Goal: Task Accomplishment & Management: Use online tool/utility

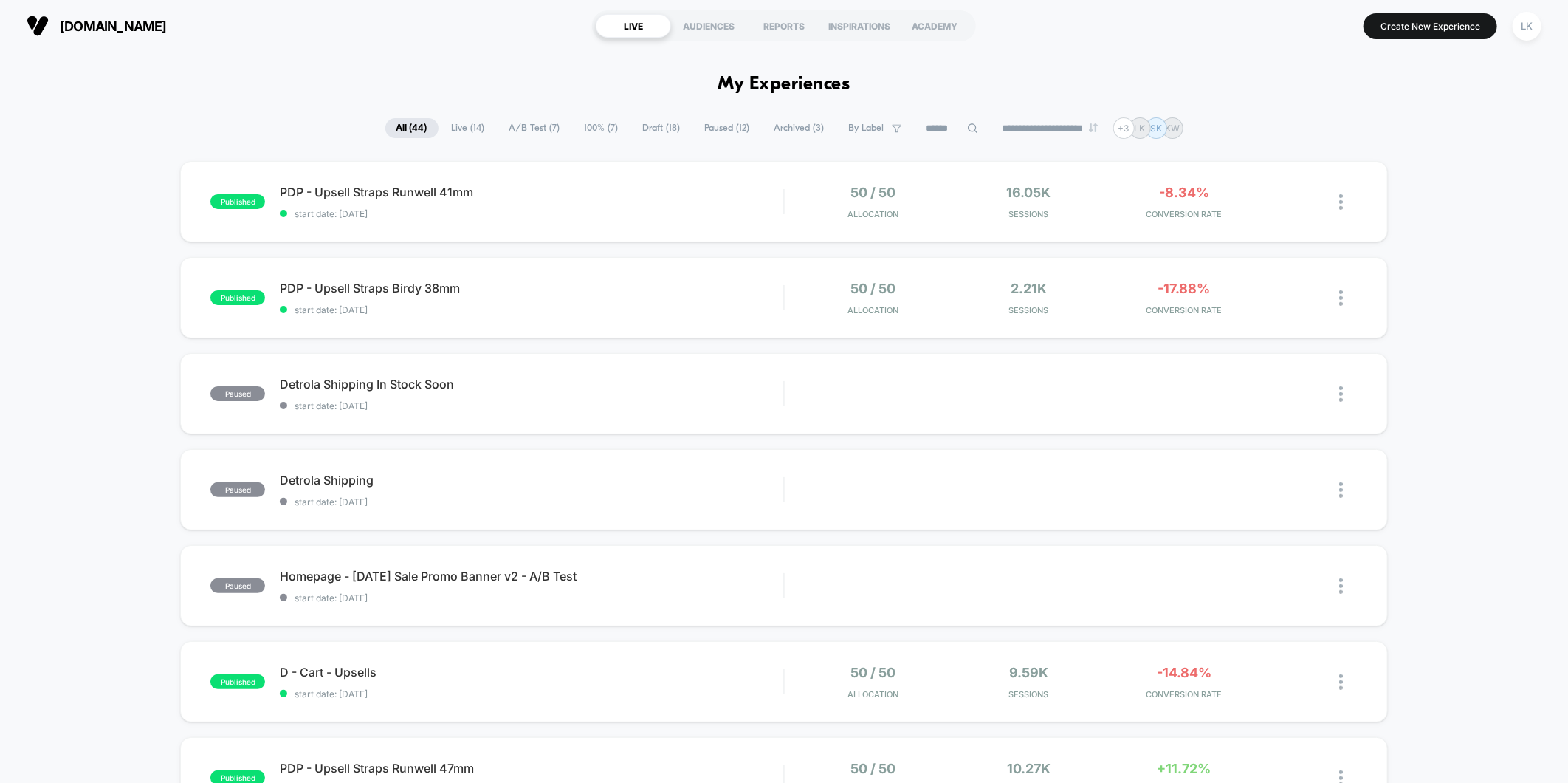
click at [714, 127] on span "Paused ( 12 )" at bounding box center [728, 128] width 67 height 20
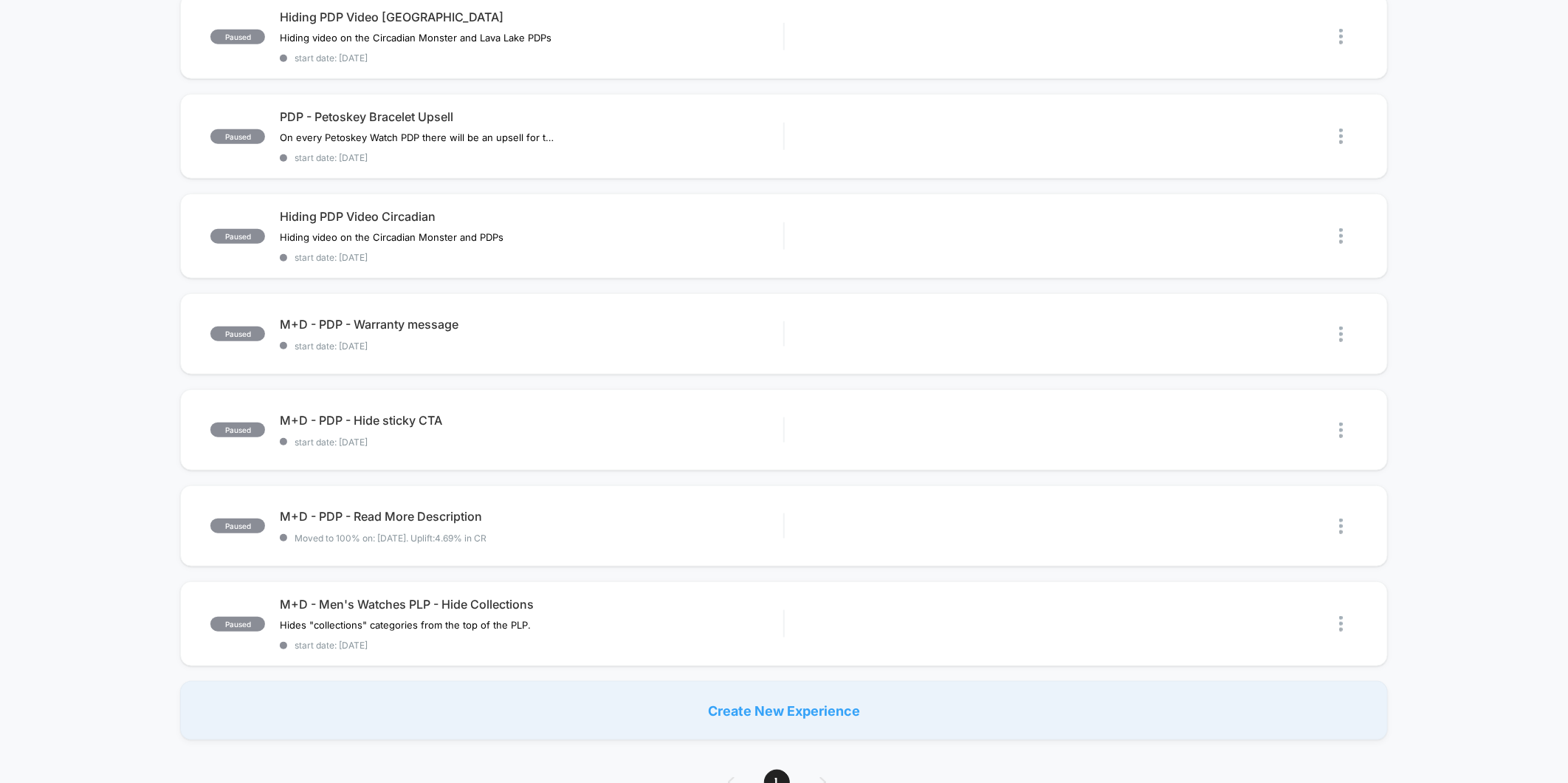
scroll to position [656, 0]
click at [1004, 417] on div "Edit" at bounding box center [1004, 428] width 69 height 33
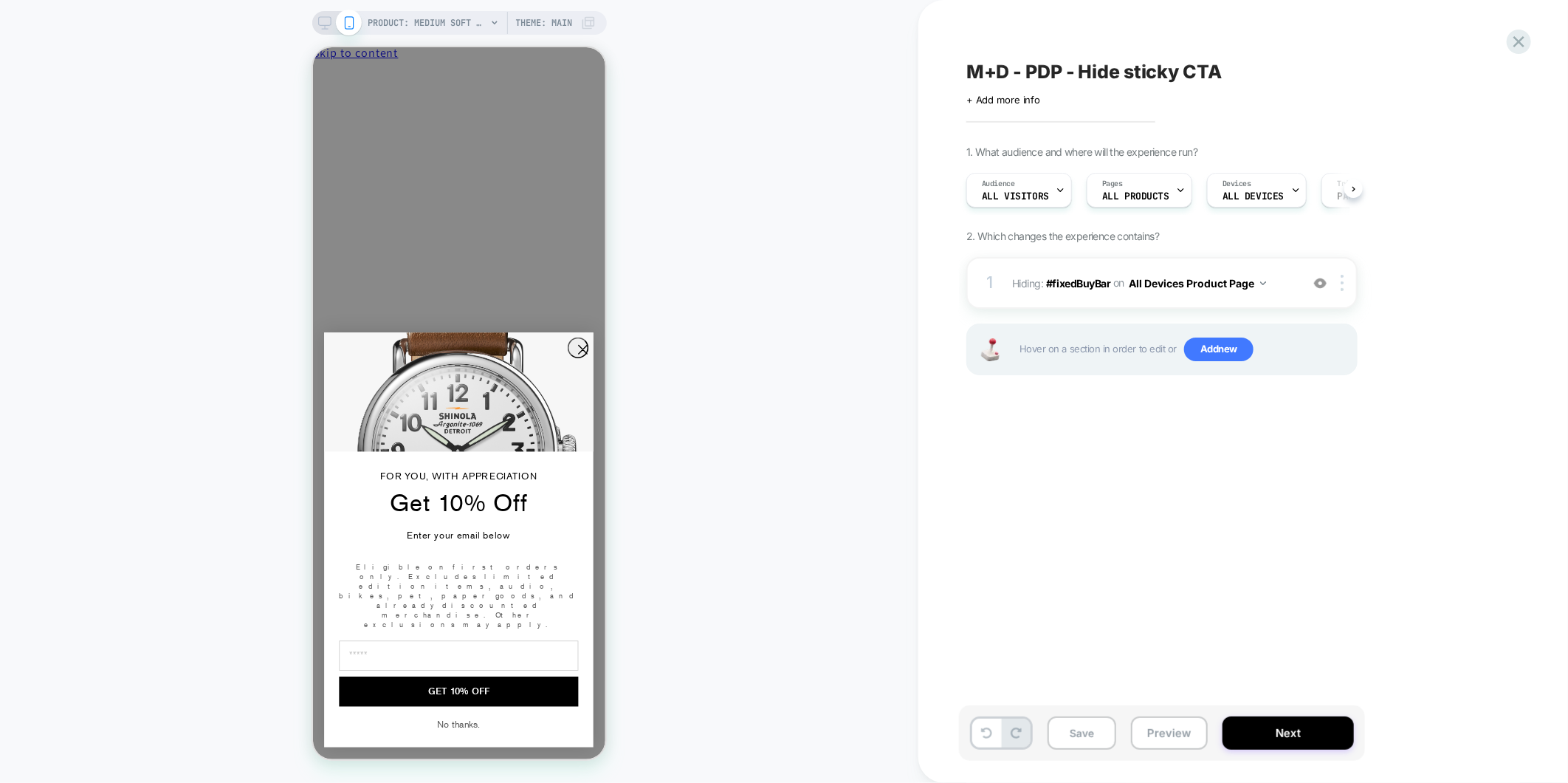
scroll to position [0, 1]
click at [543, 21] on span "Theme: MAIN" at bounding box center [544, 22] width 57 height 24
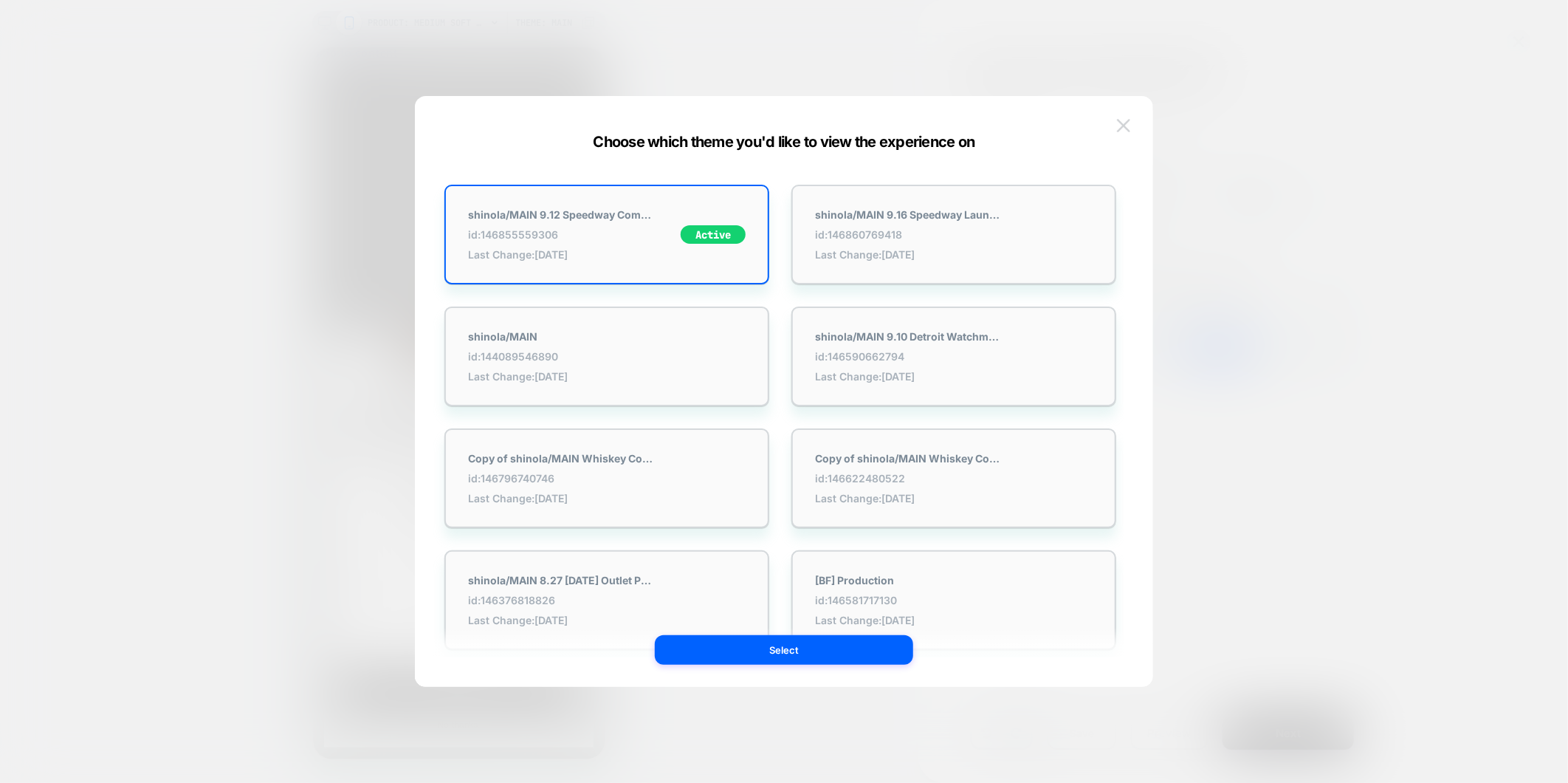
click at [1125, 127] on img at bounding box center [1124, 125] width 13 height 12
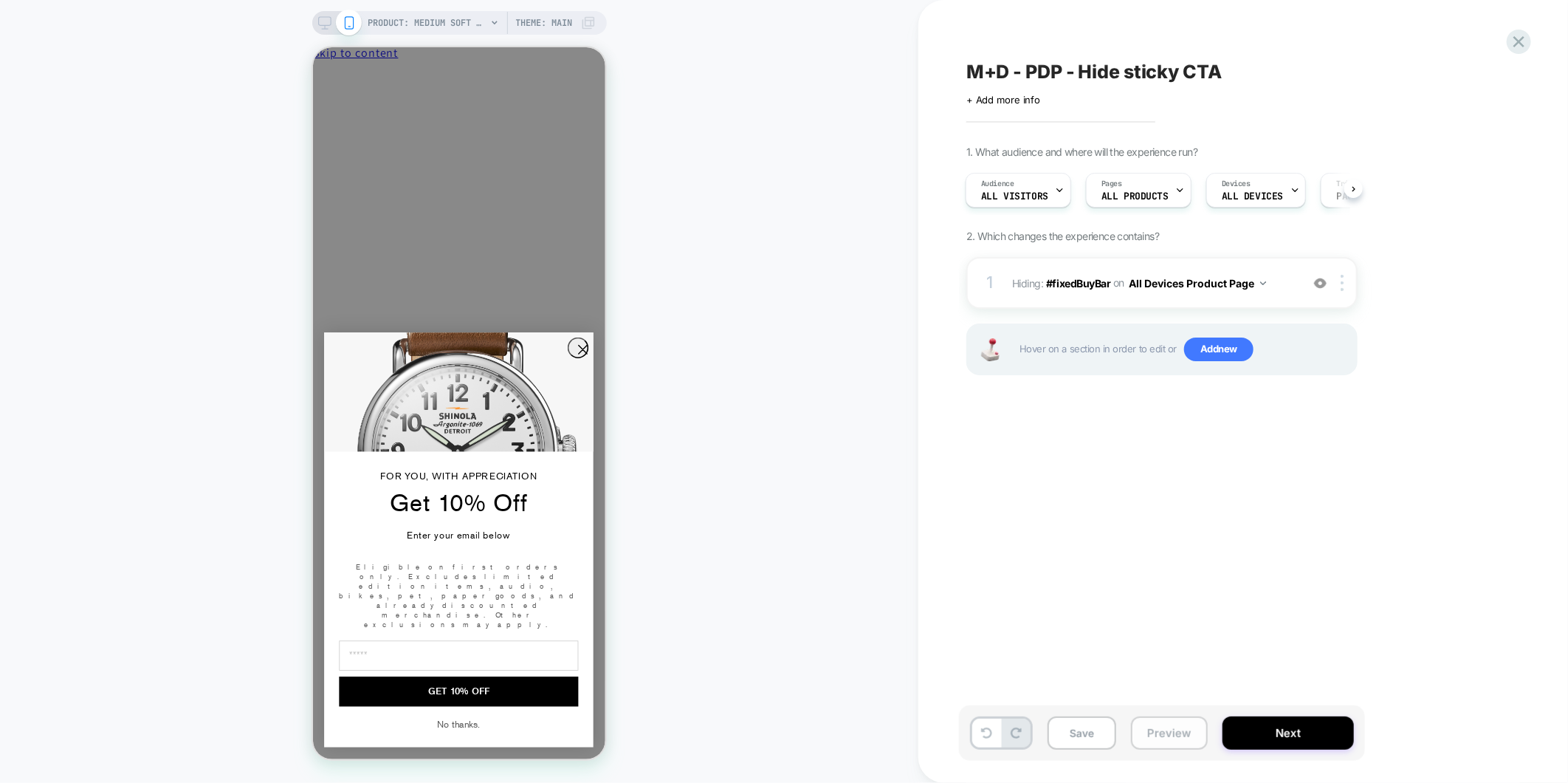
click at [1177, 737] on button "Preview" at bounding box center [1169, 733] width 76 height 33
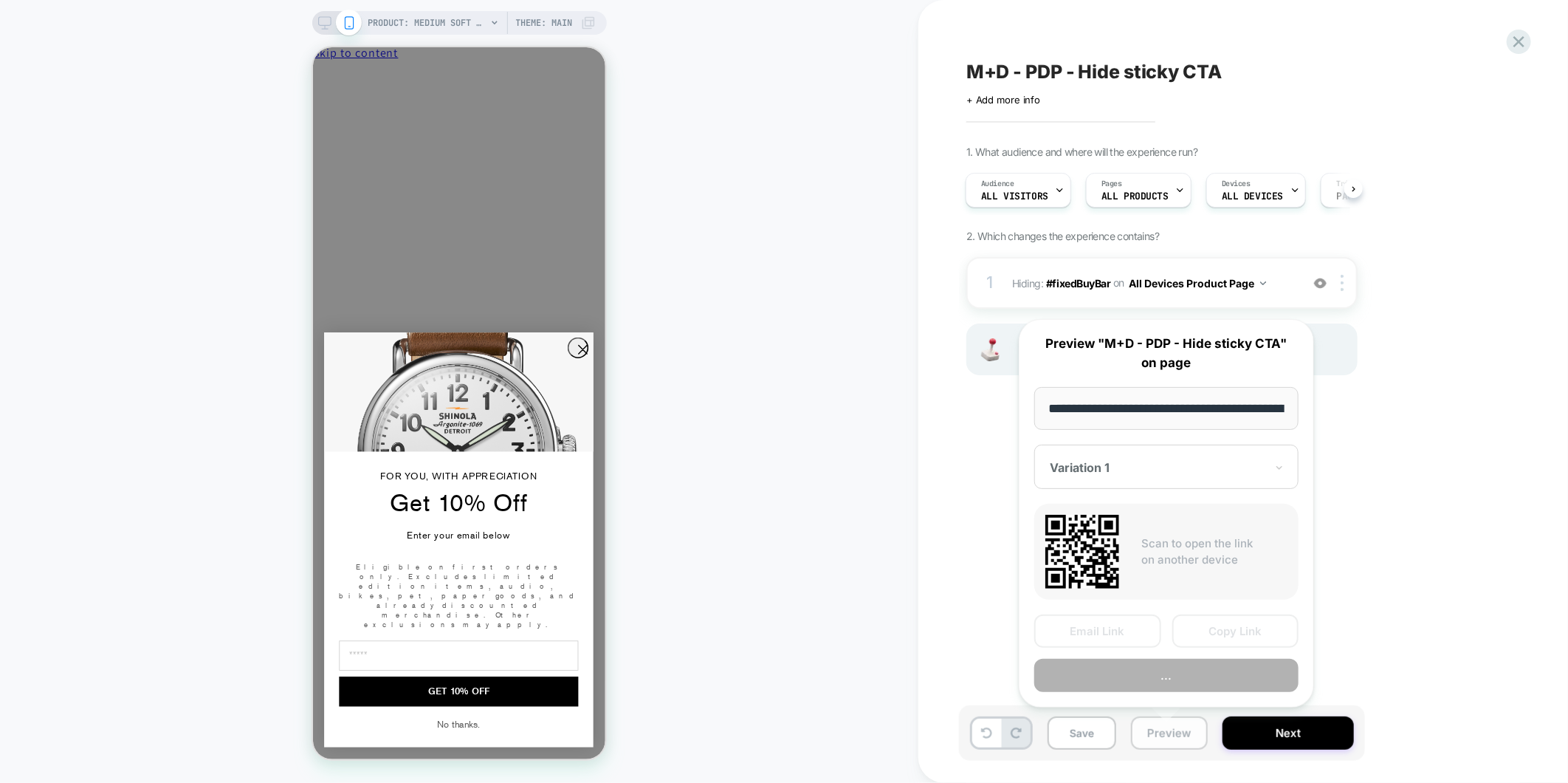
scroll to position [0, 261]
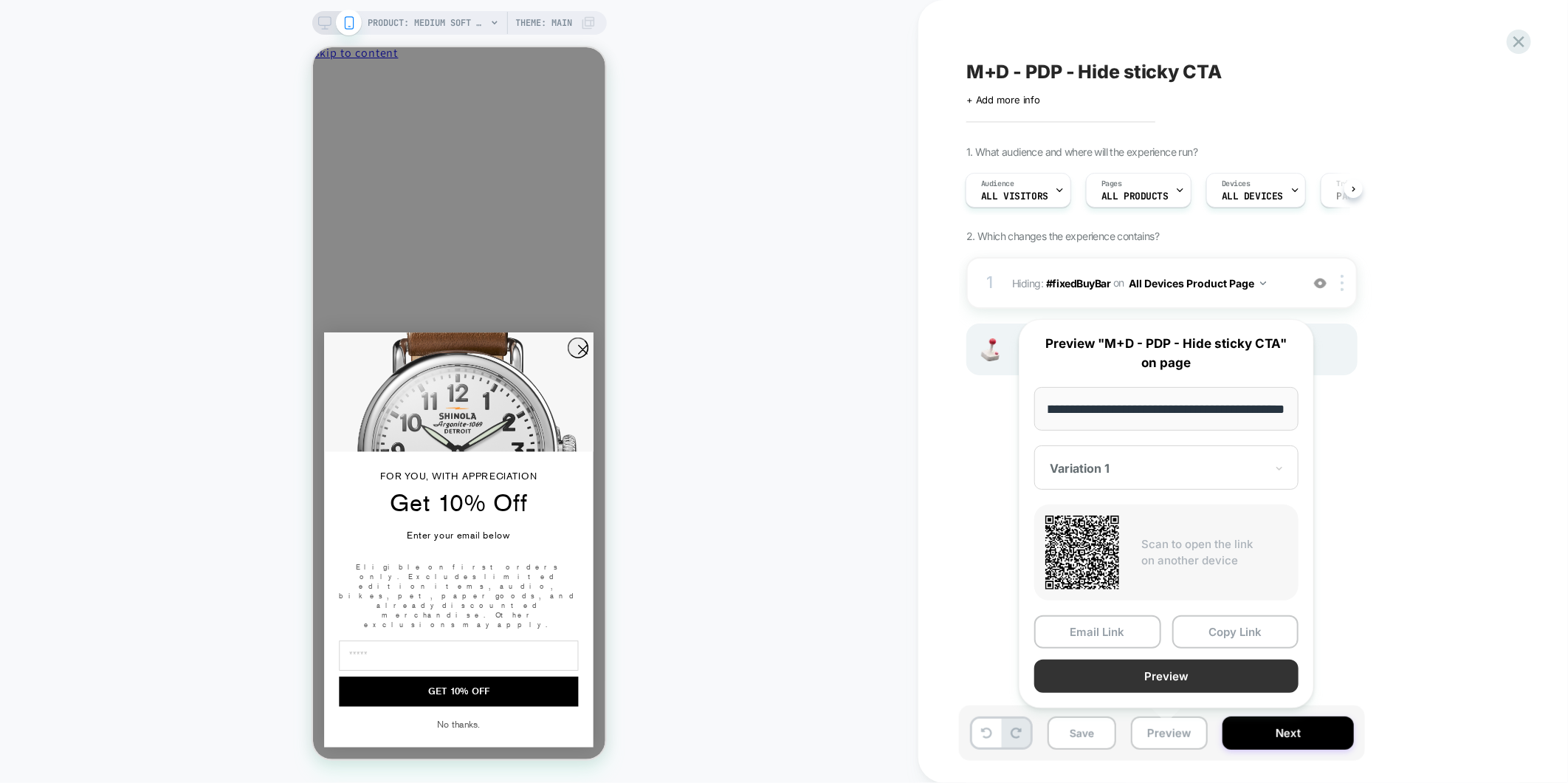
click at [1191, 674] on button "Preview" at bounding box center [1166, 676] width 264 height 33
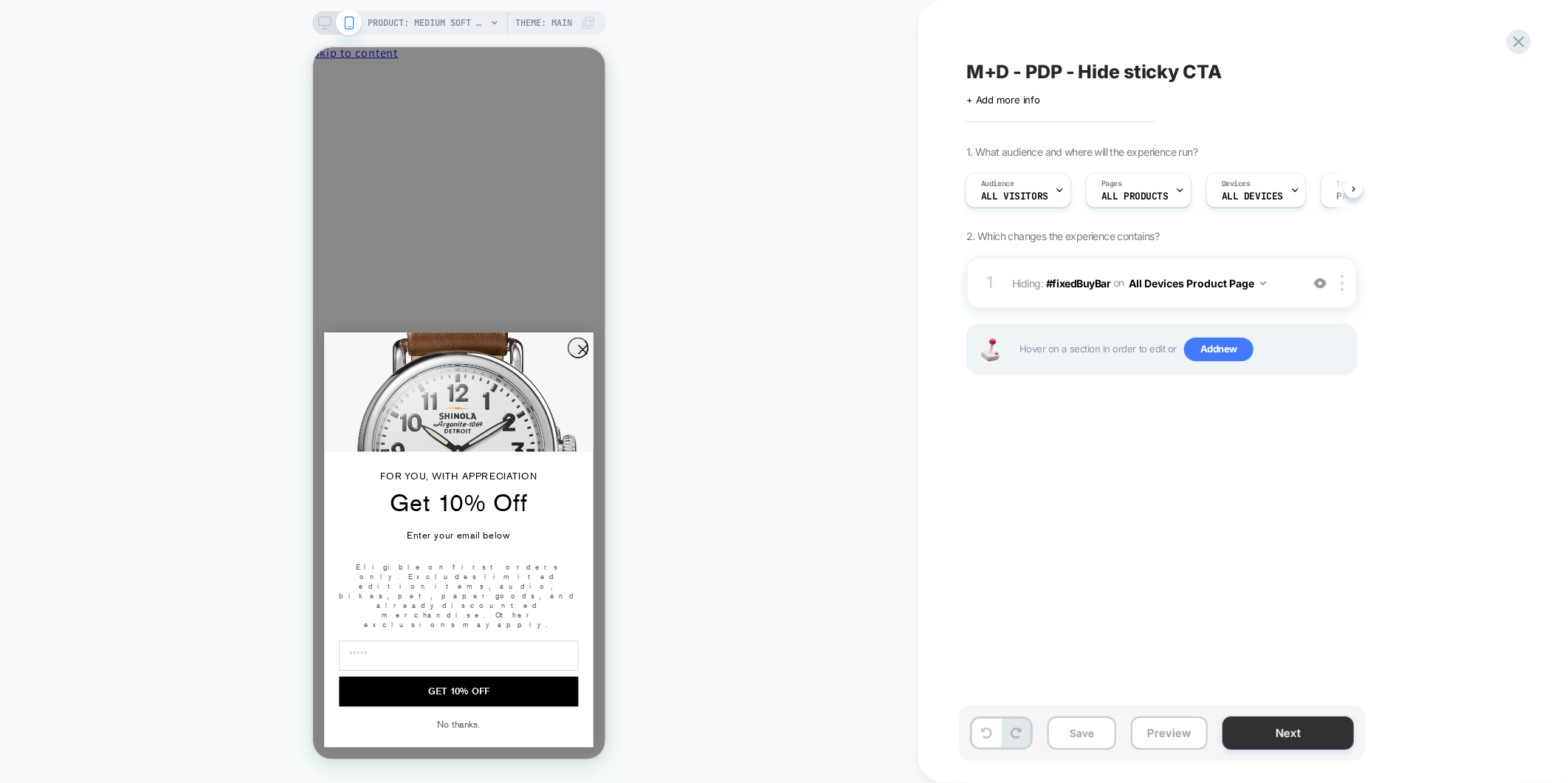
click at [1283, 748] on button "Next" at bounding box center [1288, 733] width 131 height 33
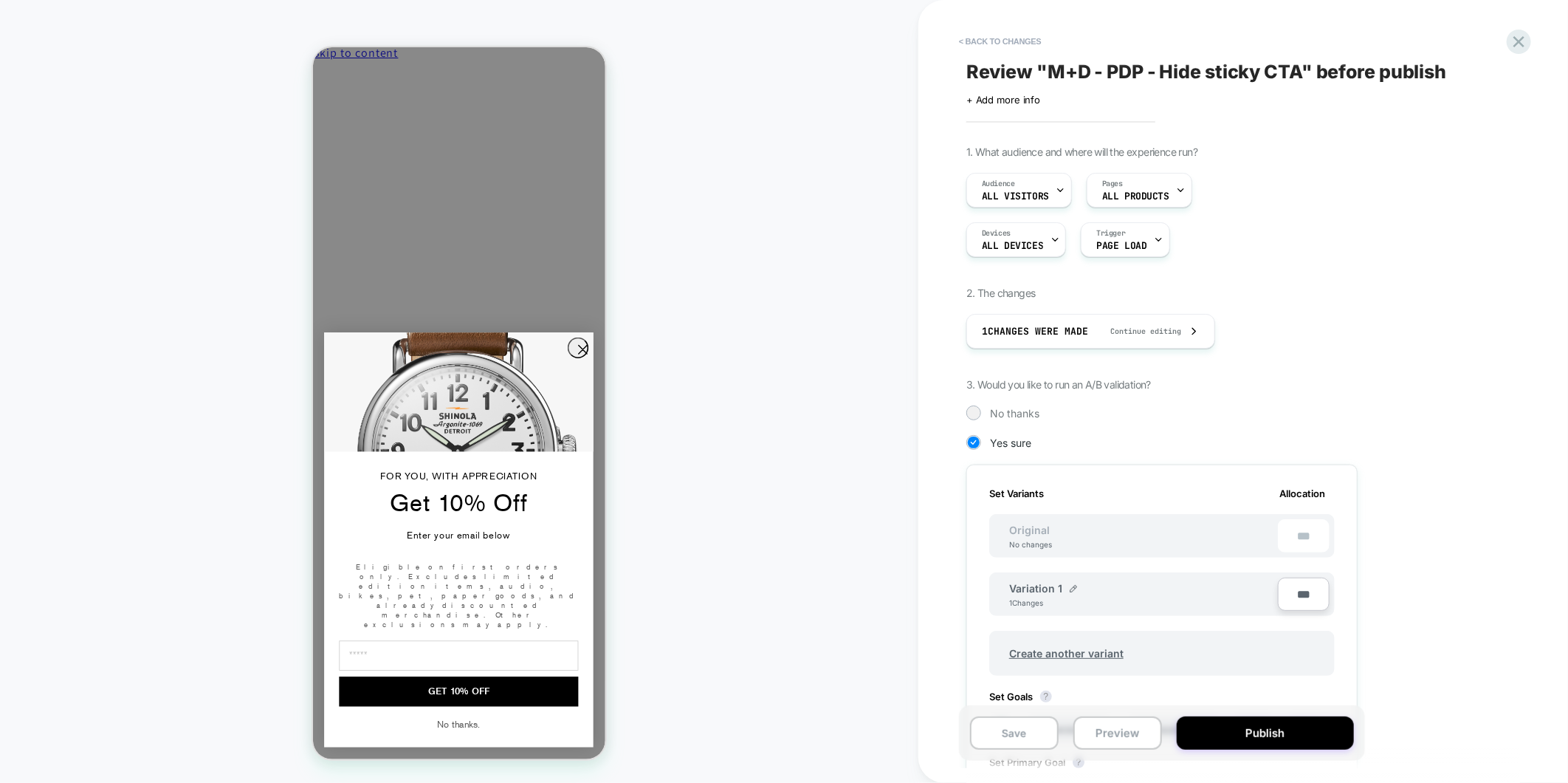
scroll to position [0, 2]
click at [1300, 536] on div "***" at bounding box center [1304, 536] width 52 height 33
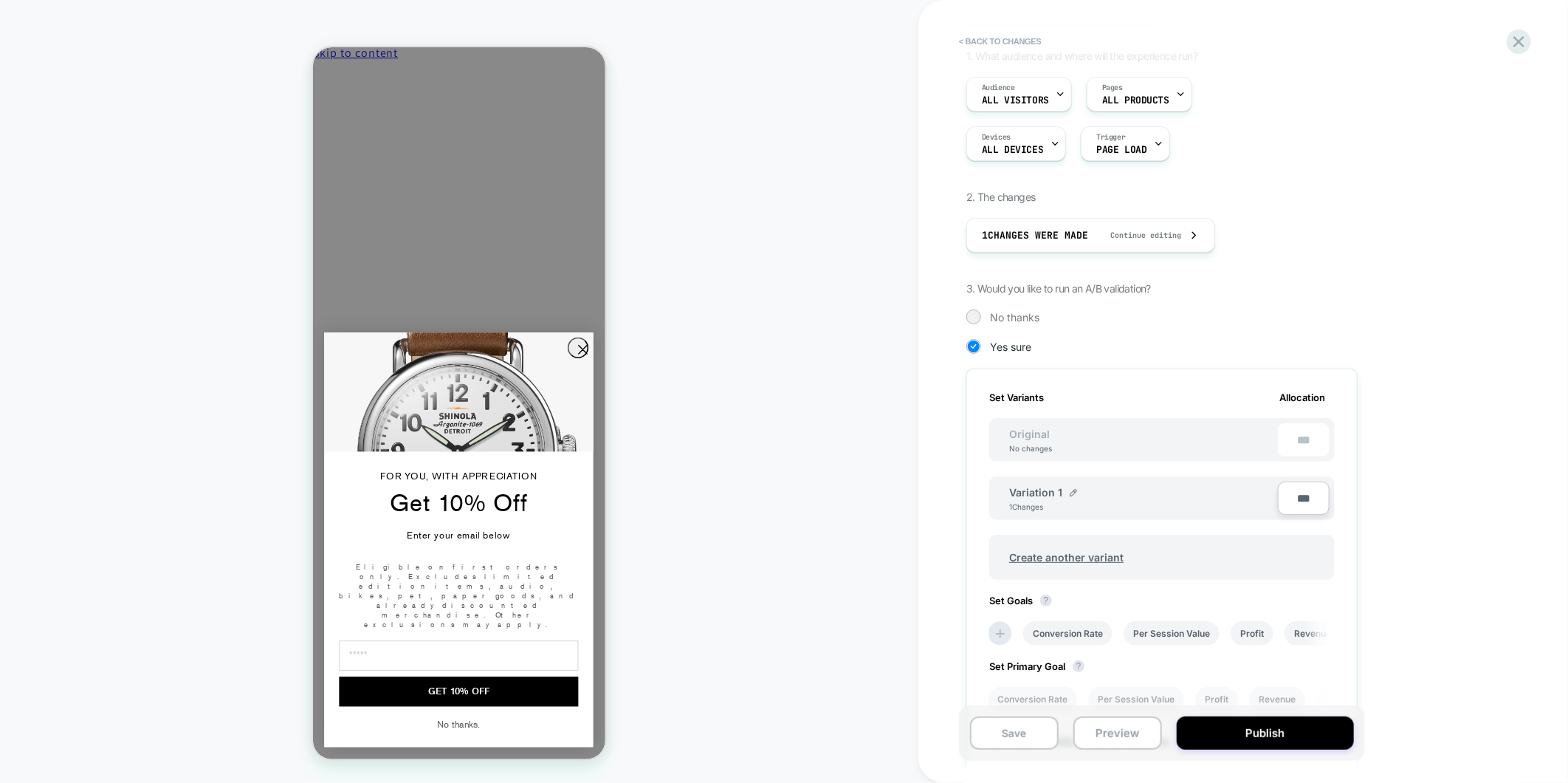
scroll to position [275, 0]
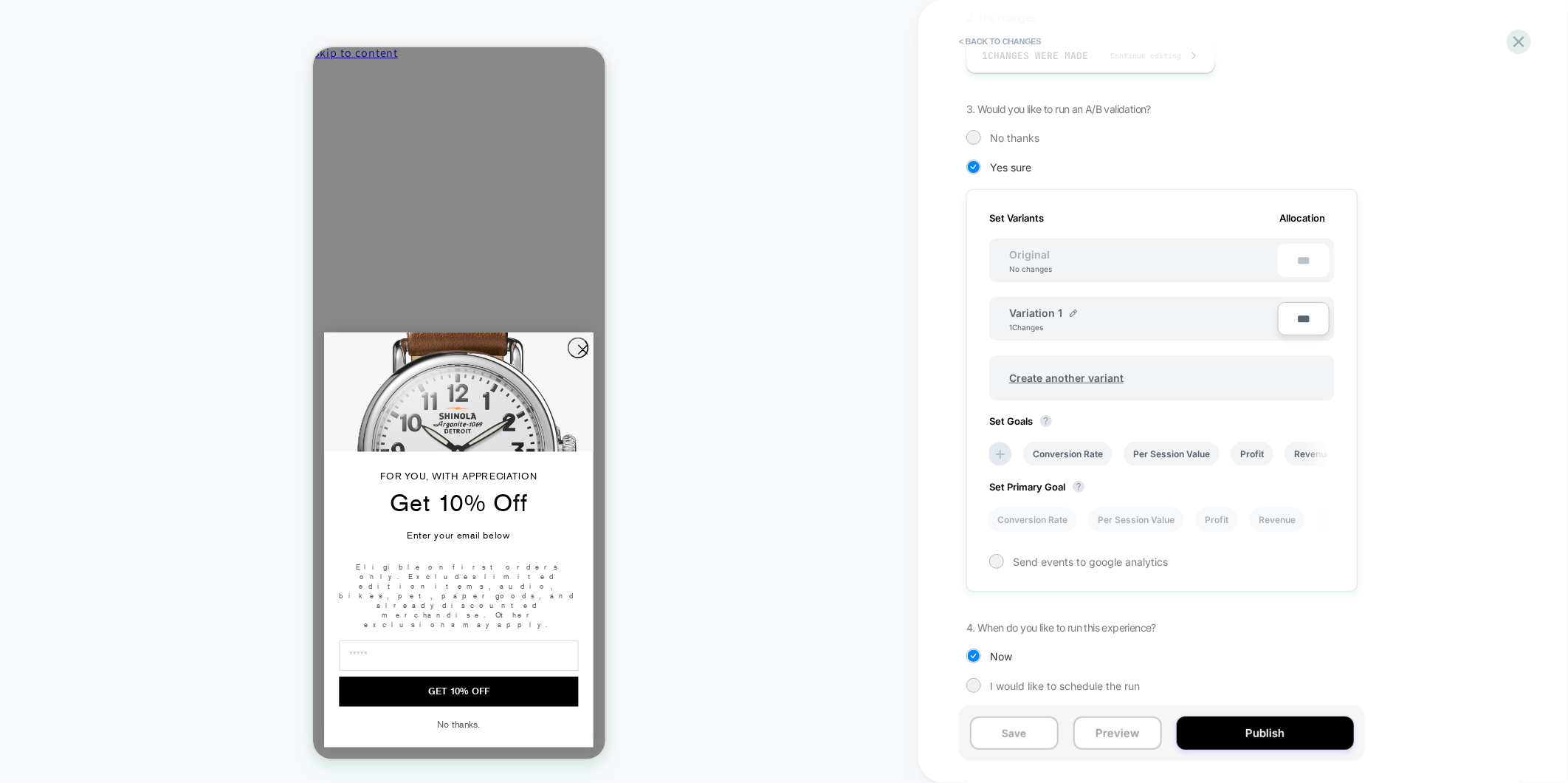
click at [1297, 318] on input "***" at bounding box center [1304, 319] width 52 height 33
click at [1299, 318] on input "***" at bounding box center [1304, 319] width 52 height 33
type input "**"
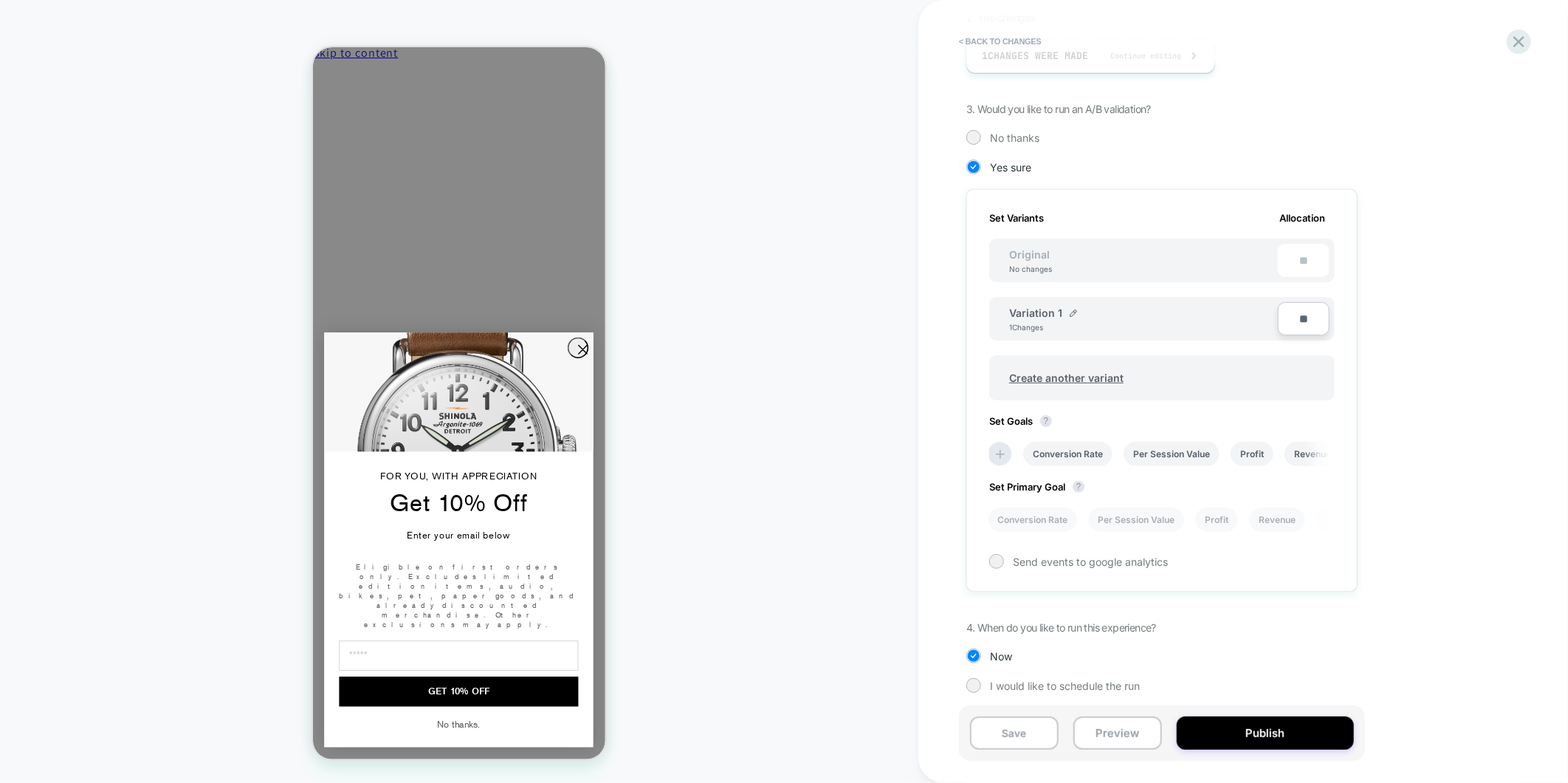
type input "***"
type input "**"
type input "****"
click at [1264, 735] on button "Publish" at bounding box center [1266, 733] width 177 height 33
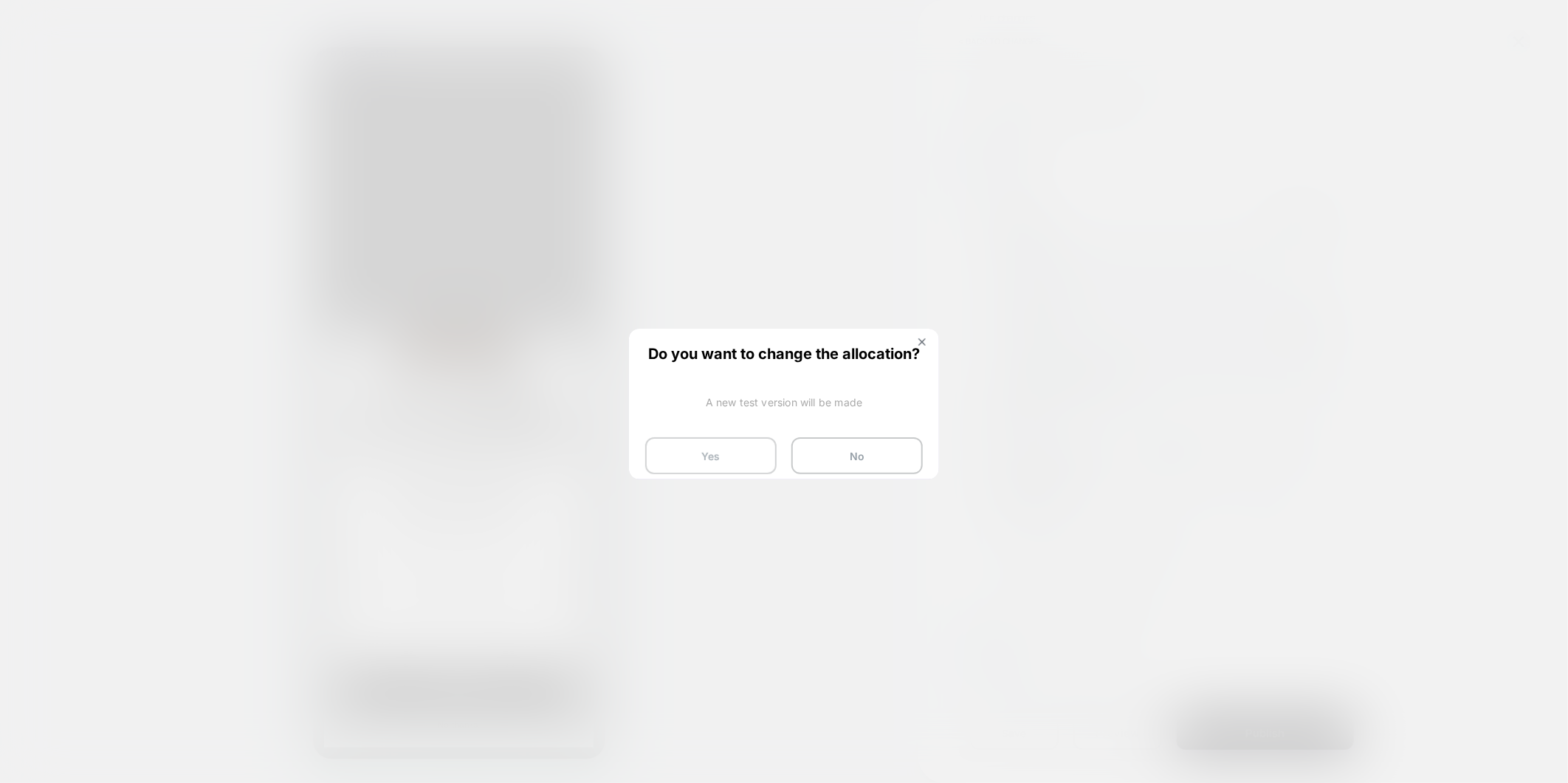
click at [716, 448] on button "Yes" at bounding box center [710, 455] width 131 height 37
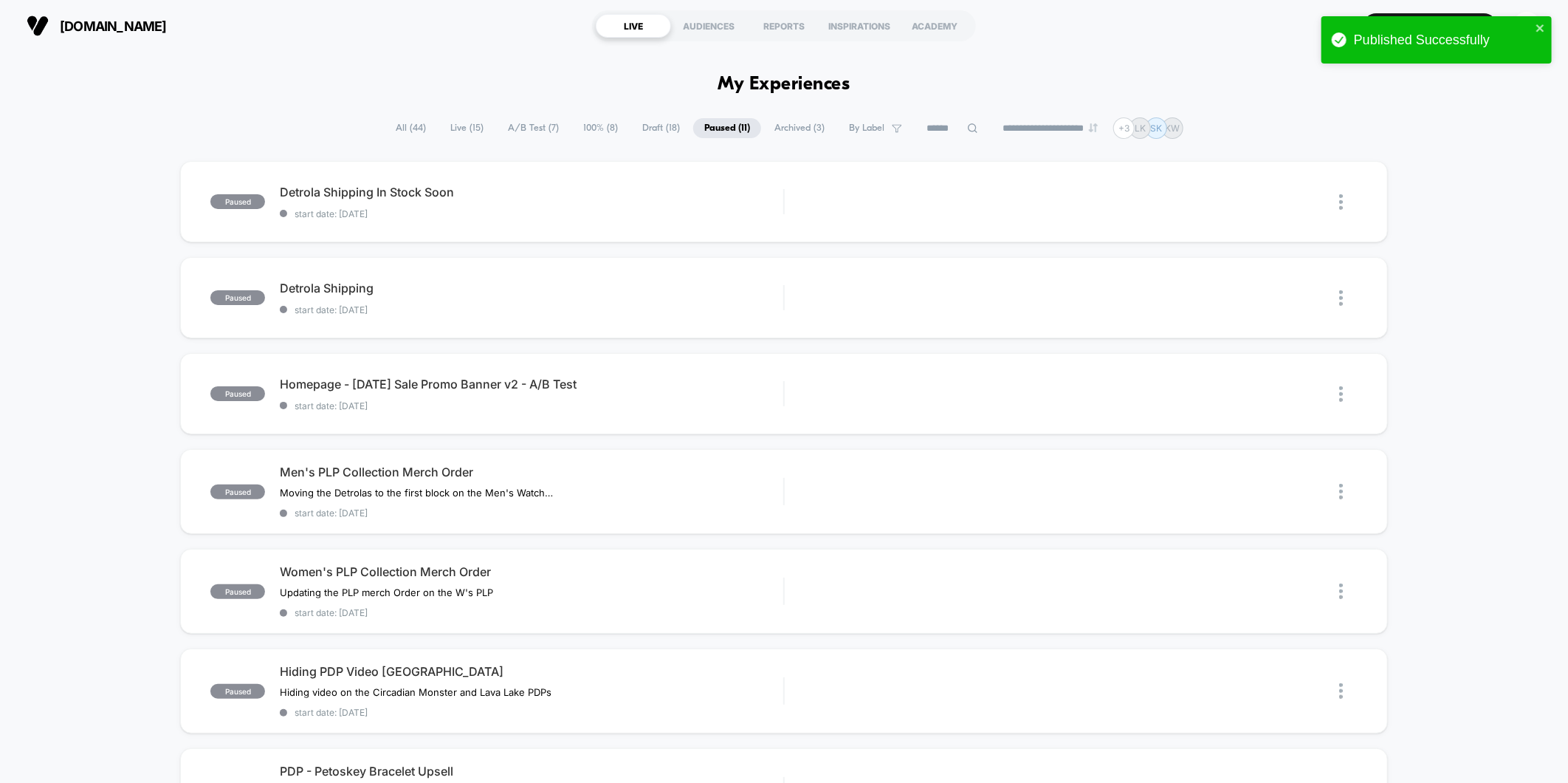
click at [463, 134] on span "Live ( 15 )" at bounding box center [467, 128] width 55 height 20
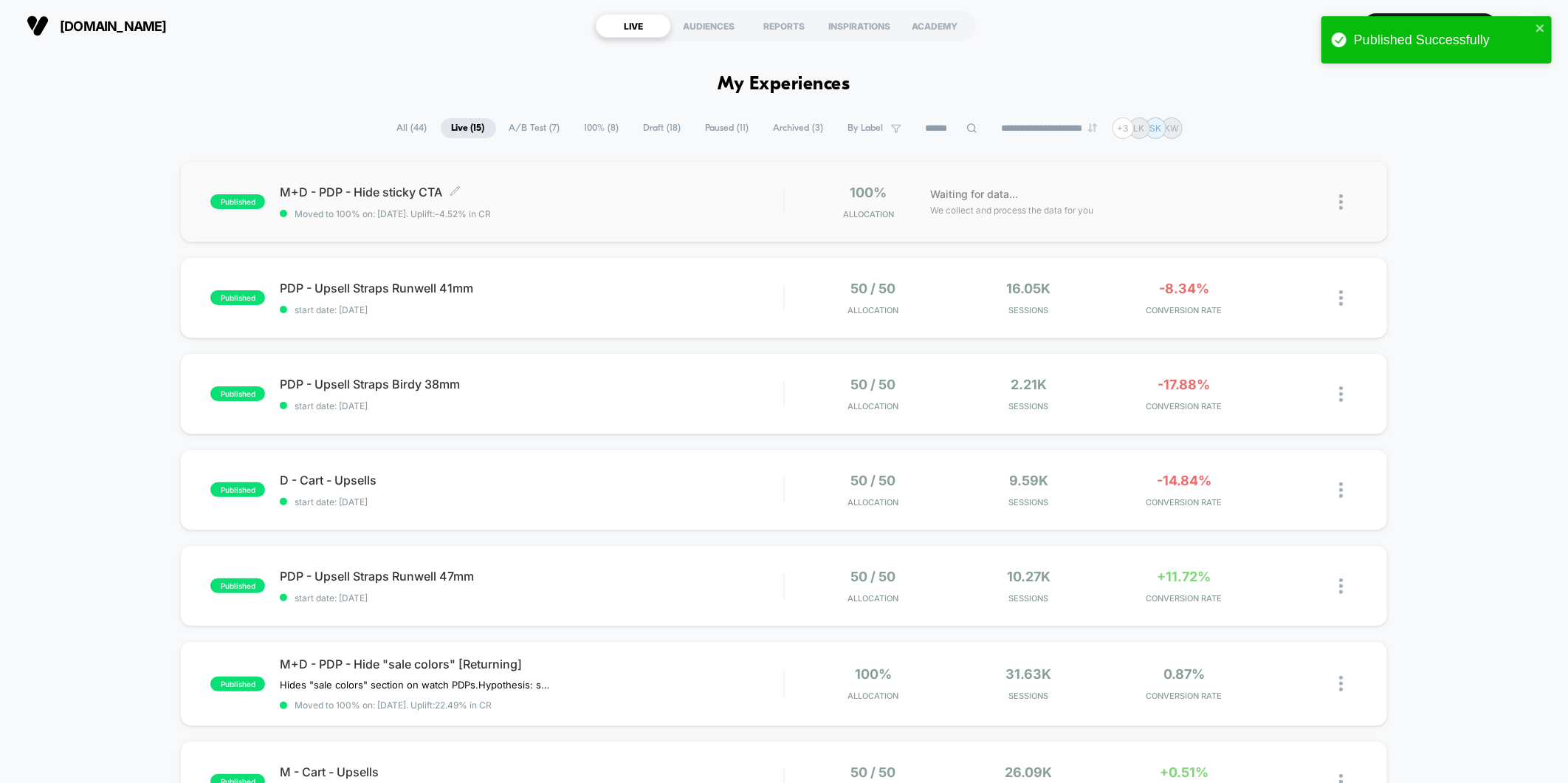
click at [542, 203] on div "M+D - PDP - Hide sticky CTA Click to edit experience details Click to edit expe…" at bounding box center [531, 202] width 504 height 35
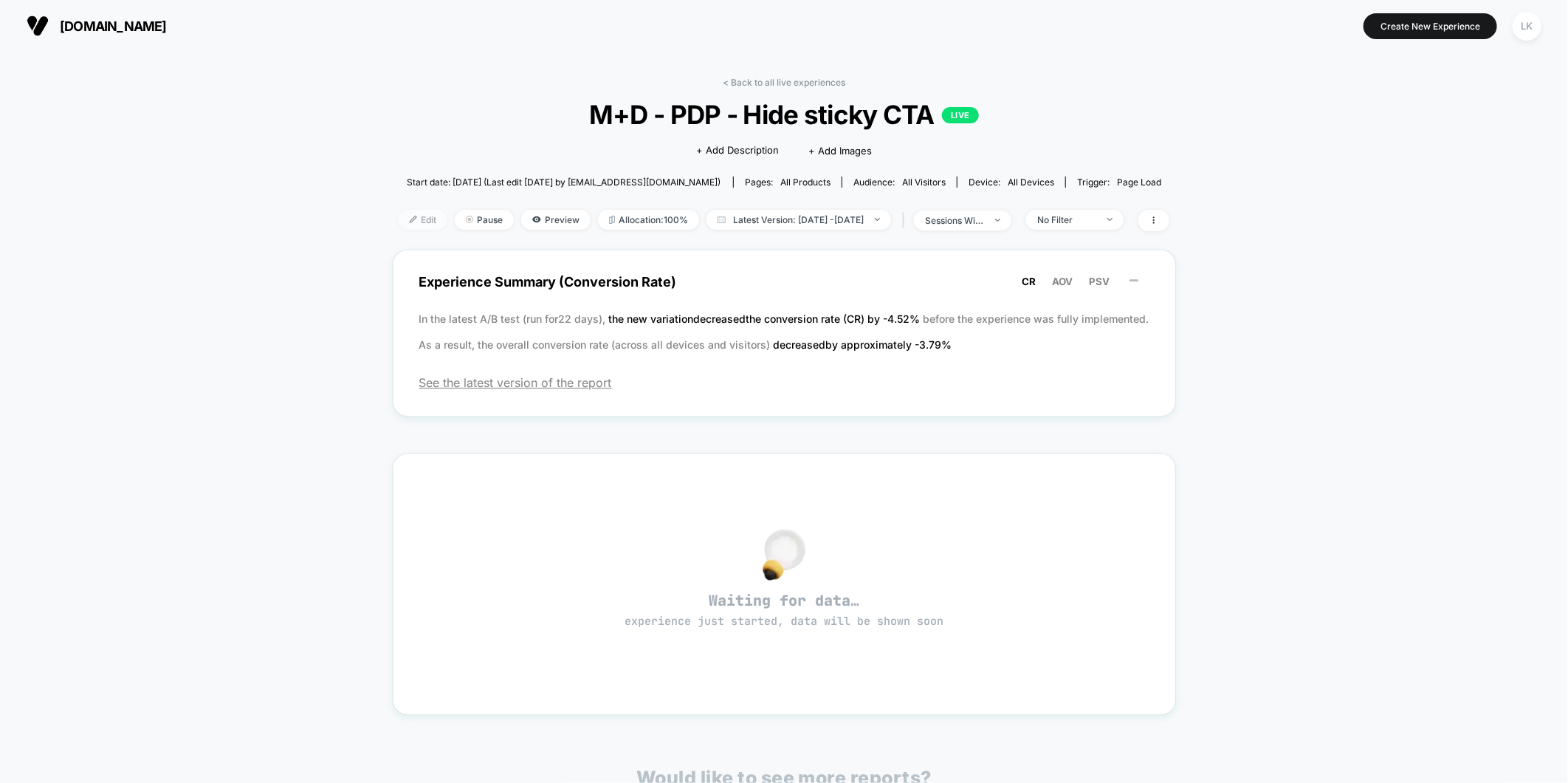
click at [398, 222] on span "Edit" at bounding box center [422, 219] width 48 height 20
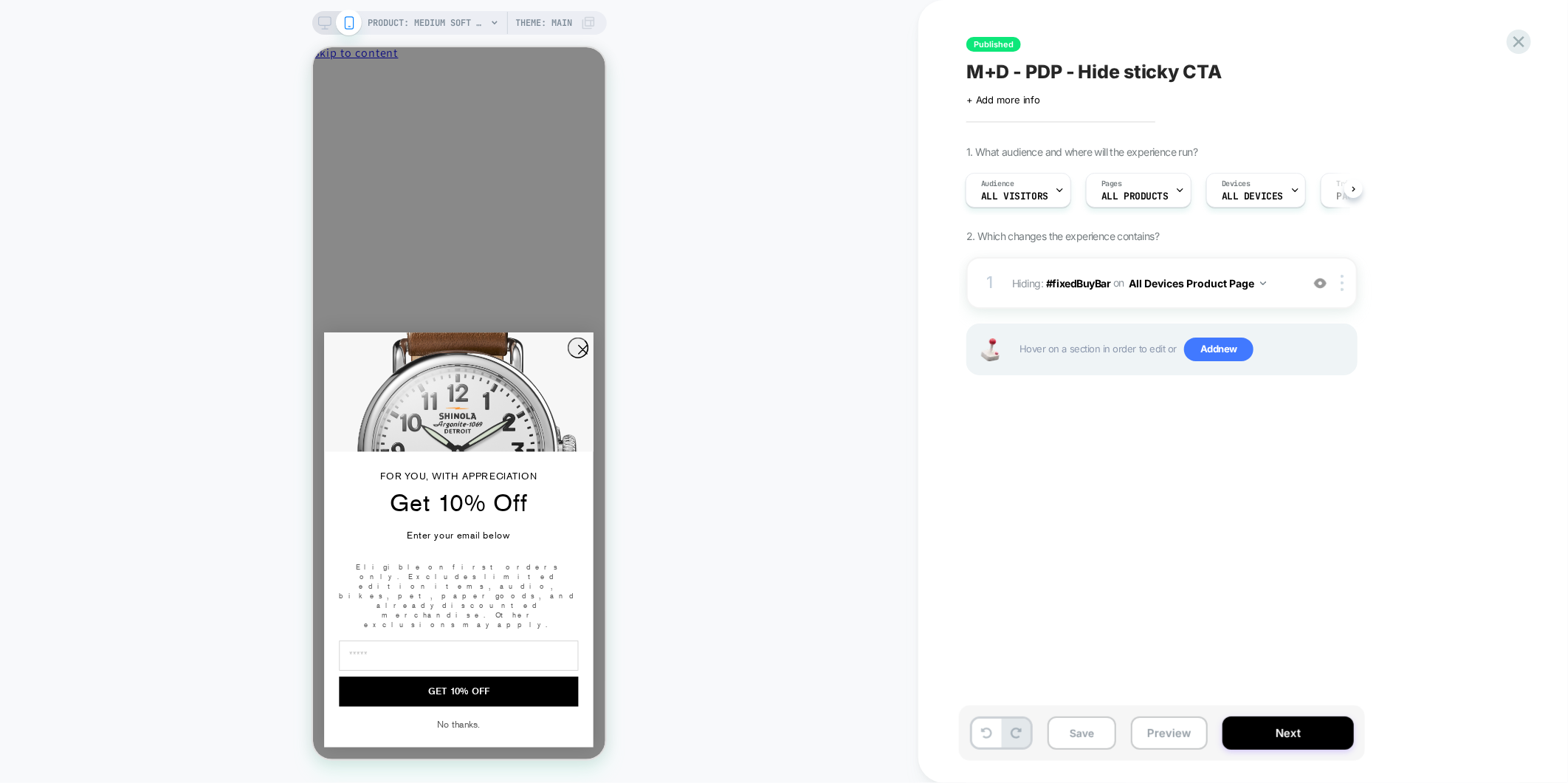
scroll to position [0, 2]
click at [1124, 182] on div "Pages ALL PRODUCTS" at bounding box center [1133, 190] width 97 height 33
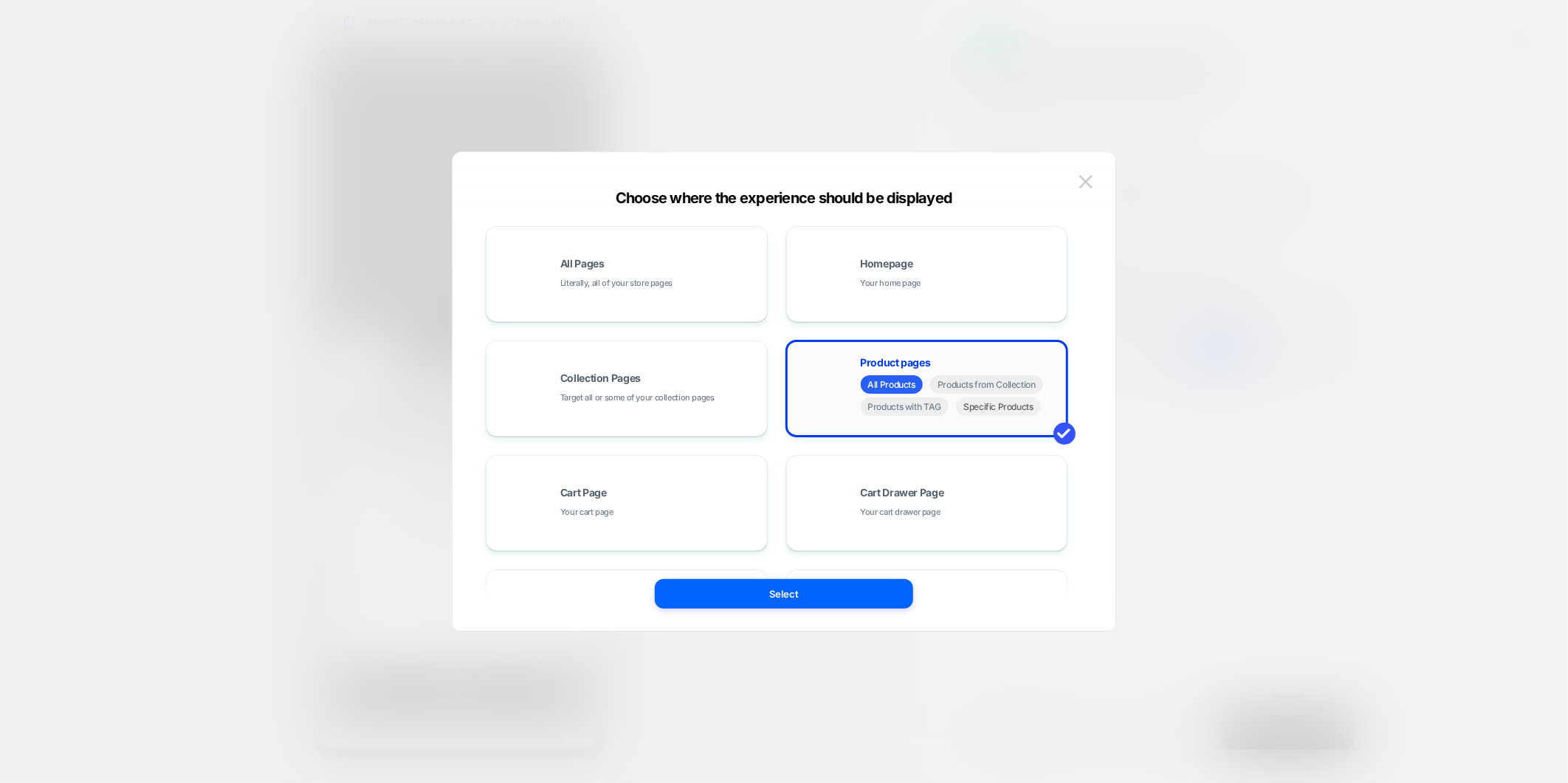
click at [1017, 412] on span "Specific Products" at bounding box center [998, 406] width 85 height 18
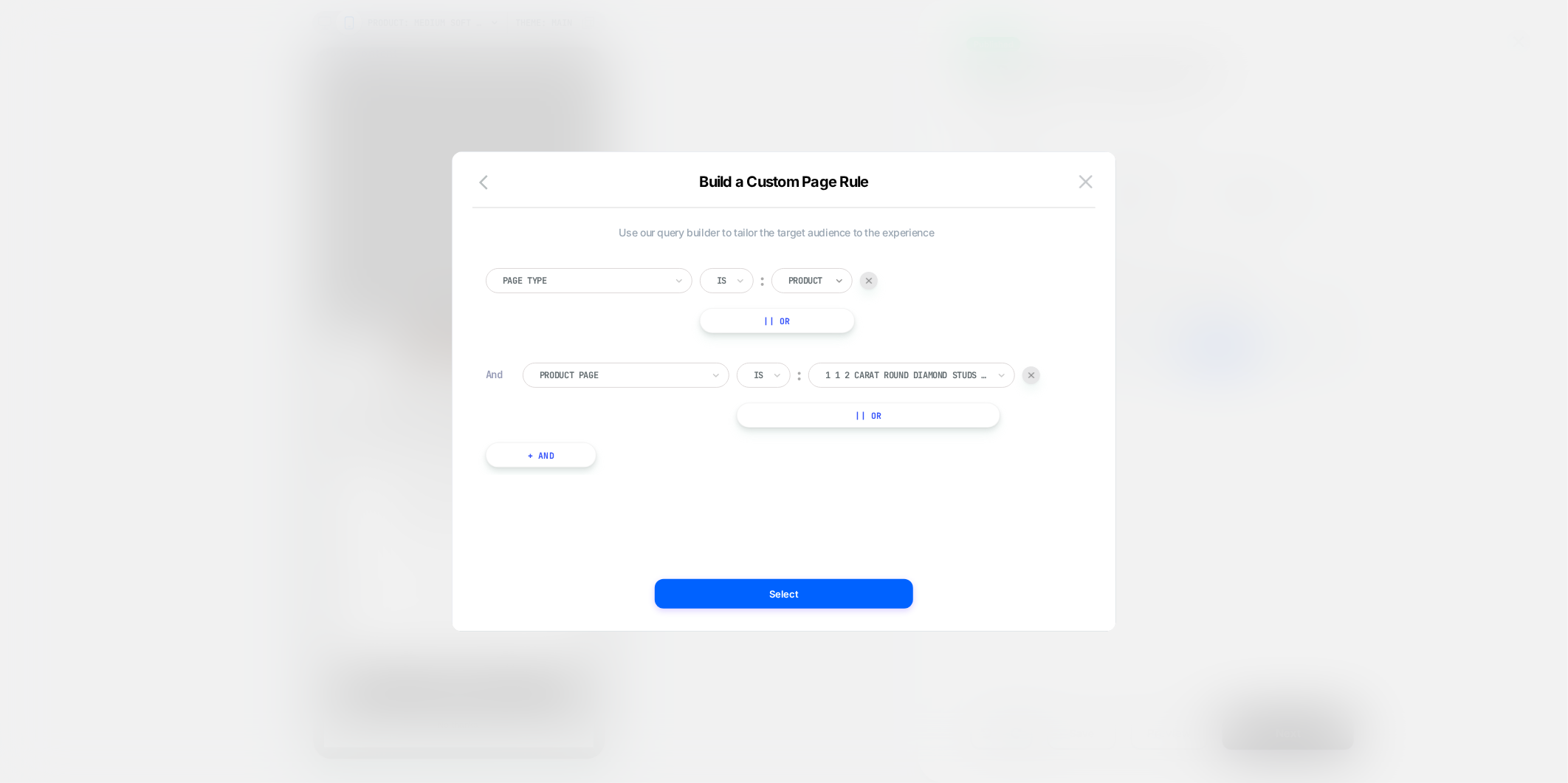
click at [838, 278] on icon at bounding box center [839, 281] width 11 height 15
click at [1028, 233] on span "Use our query builder to tailor the target audience to the experience" at bounding box center [776, 232] width 582 height 12
click at [958, 382] on div "1 1 2 carat round diamond studs yellow gold" at bounding box center [906, 375] width 165 height 16
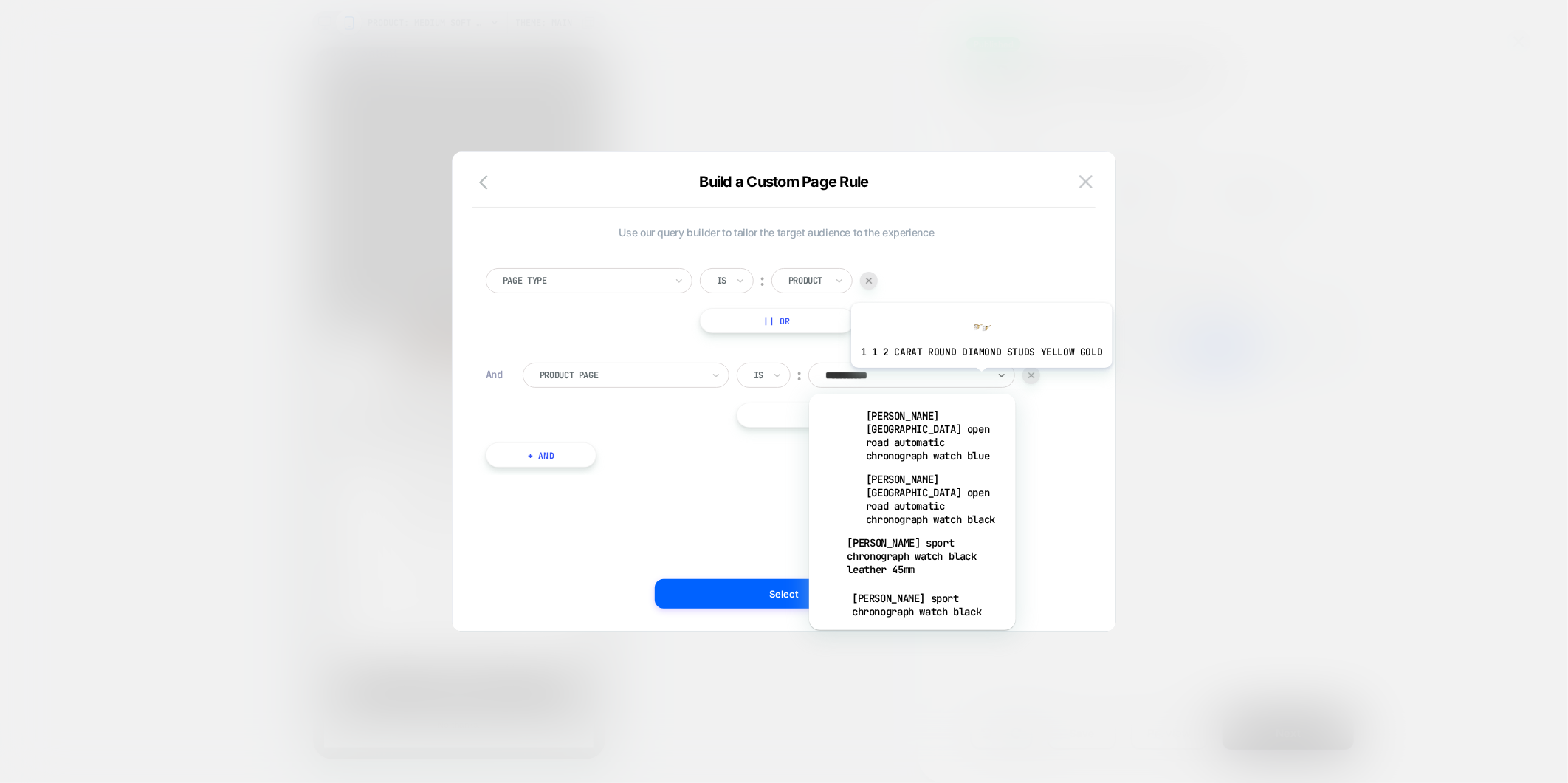
type input "**********"
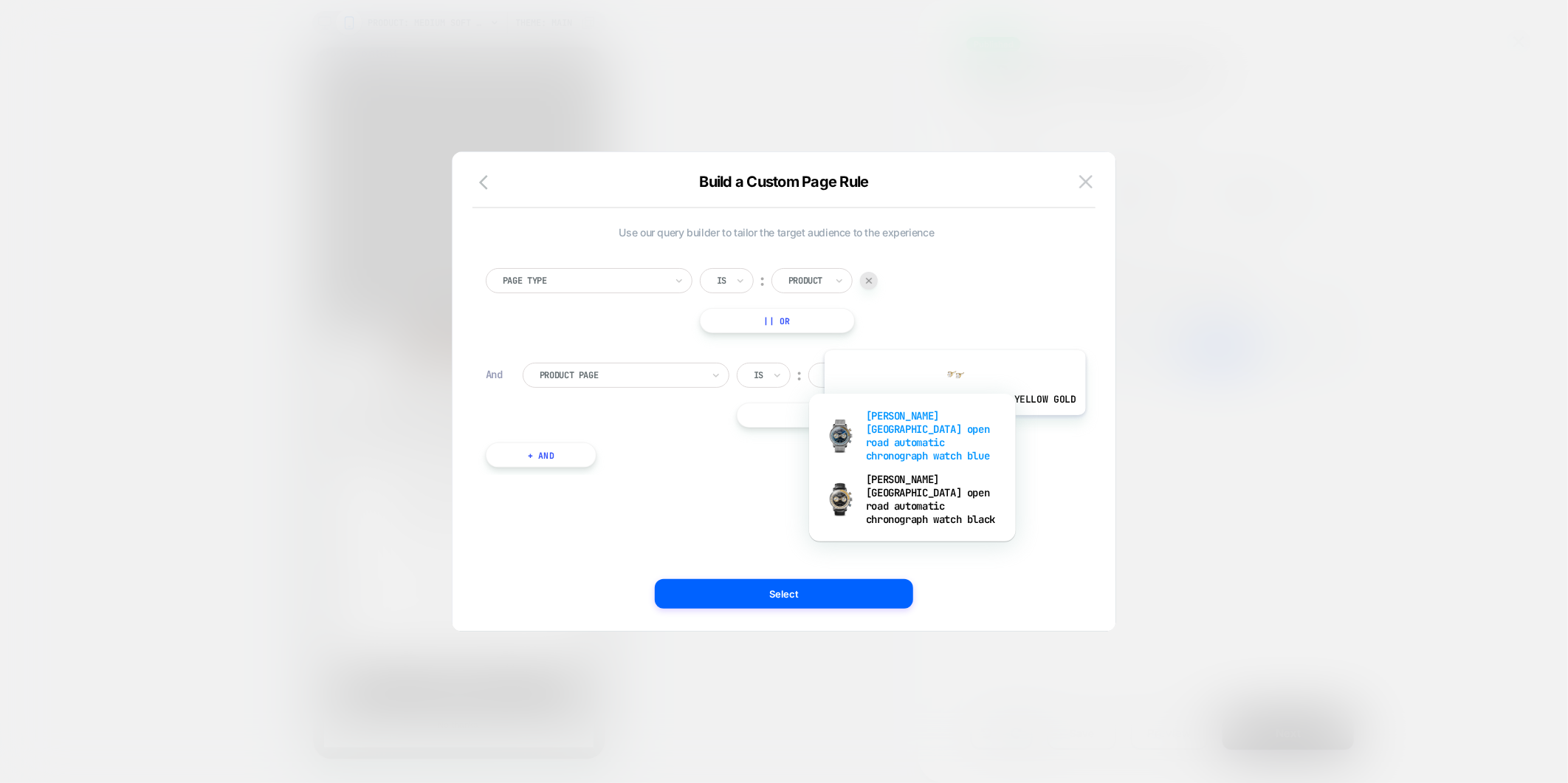
click at [952, 426] on div "[PERSON_NAME][GEOGRAPHIC_DATA] open road automatic chronograph watch blue" at bounding box center [913, 435] width 192 height 63
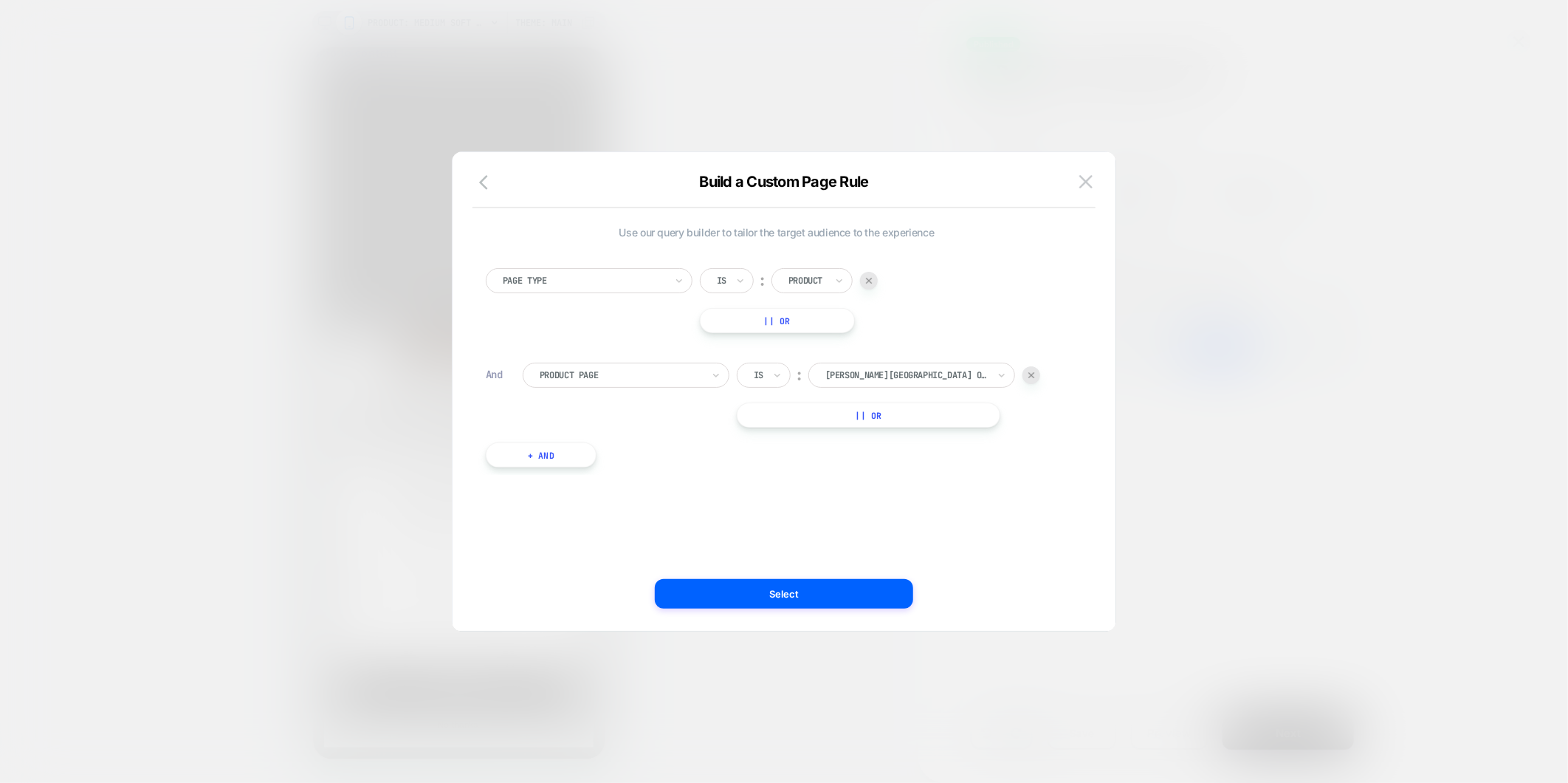
click at [550, 450] on button "+ And" at bounding box center [540, 454] width 111 height 25
click at [859, 465] on div at bounding box center [845, 469] width 39 height 13
click at [849, 596] on div "Product" at bounding box center [871, 605] width 96 height 24
click at [911, 468] on div at bounding box center [906, 470] width 18 height 18
click at [890, 430] on div "Page Type Is ︰ Product || Or And Product Page Is ︰ [PERSON_NAME] speedway open …" at bounding box center [776, 360] width 596 height 229
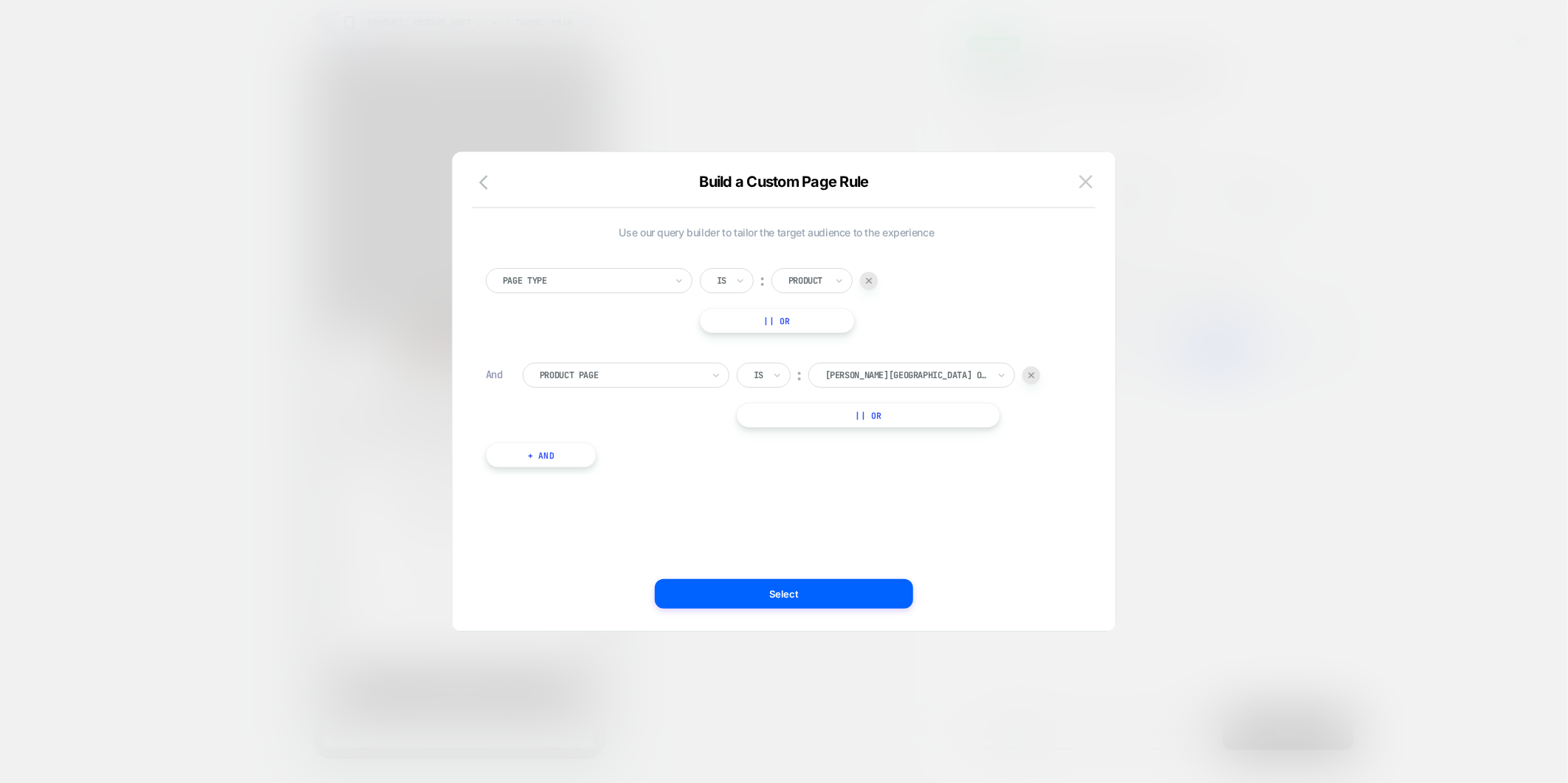
click at [880, 417] on button "|| Or" at bounding box center [868, 415] width 264 height 25
click at [881, 415] on div at bounding box center [907, 415] width 163 height 13
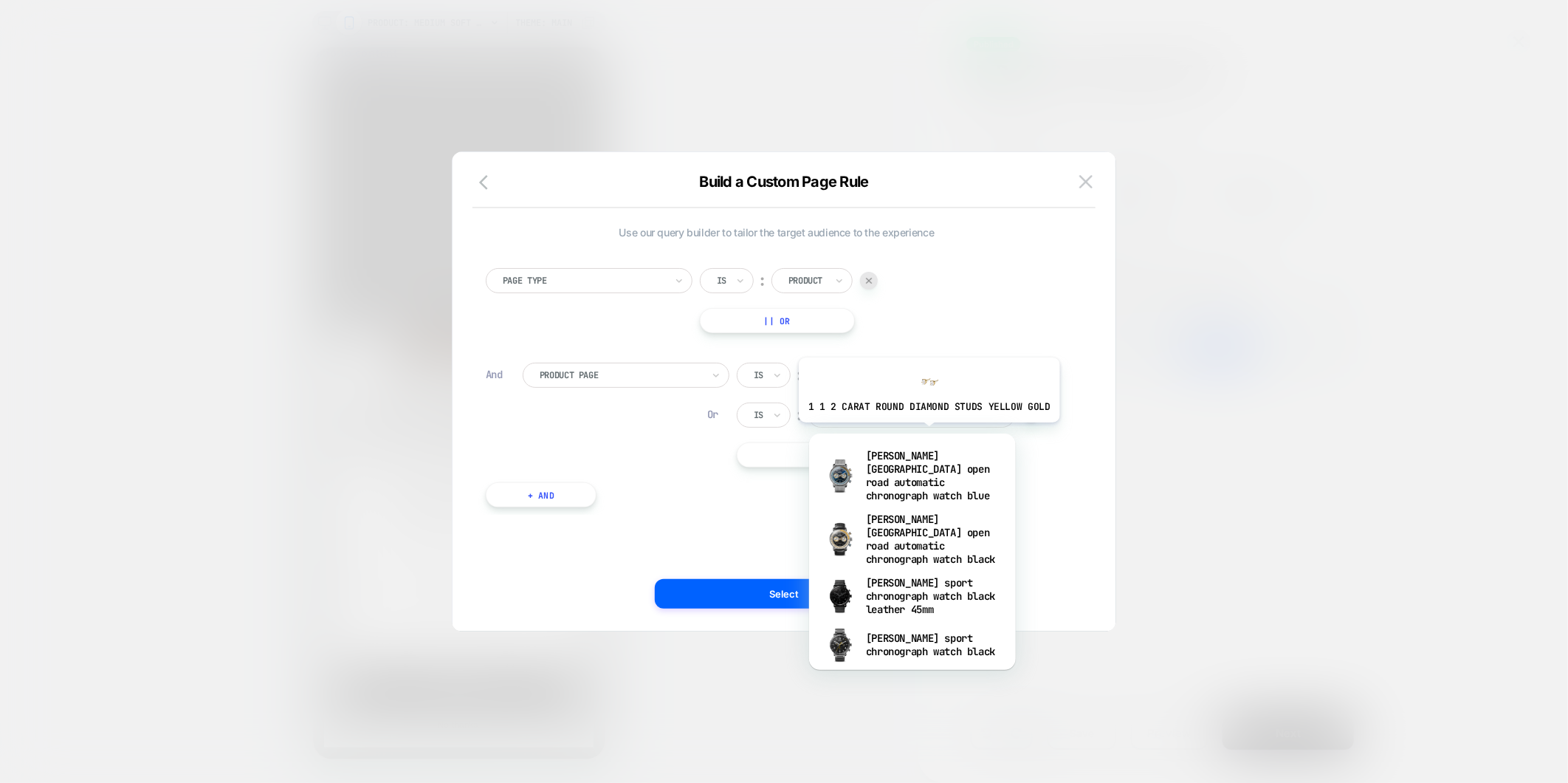
type input "**********"
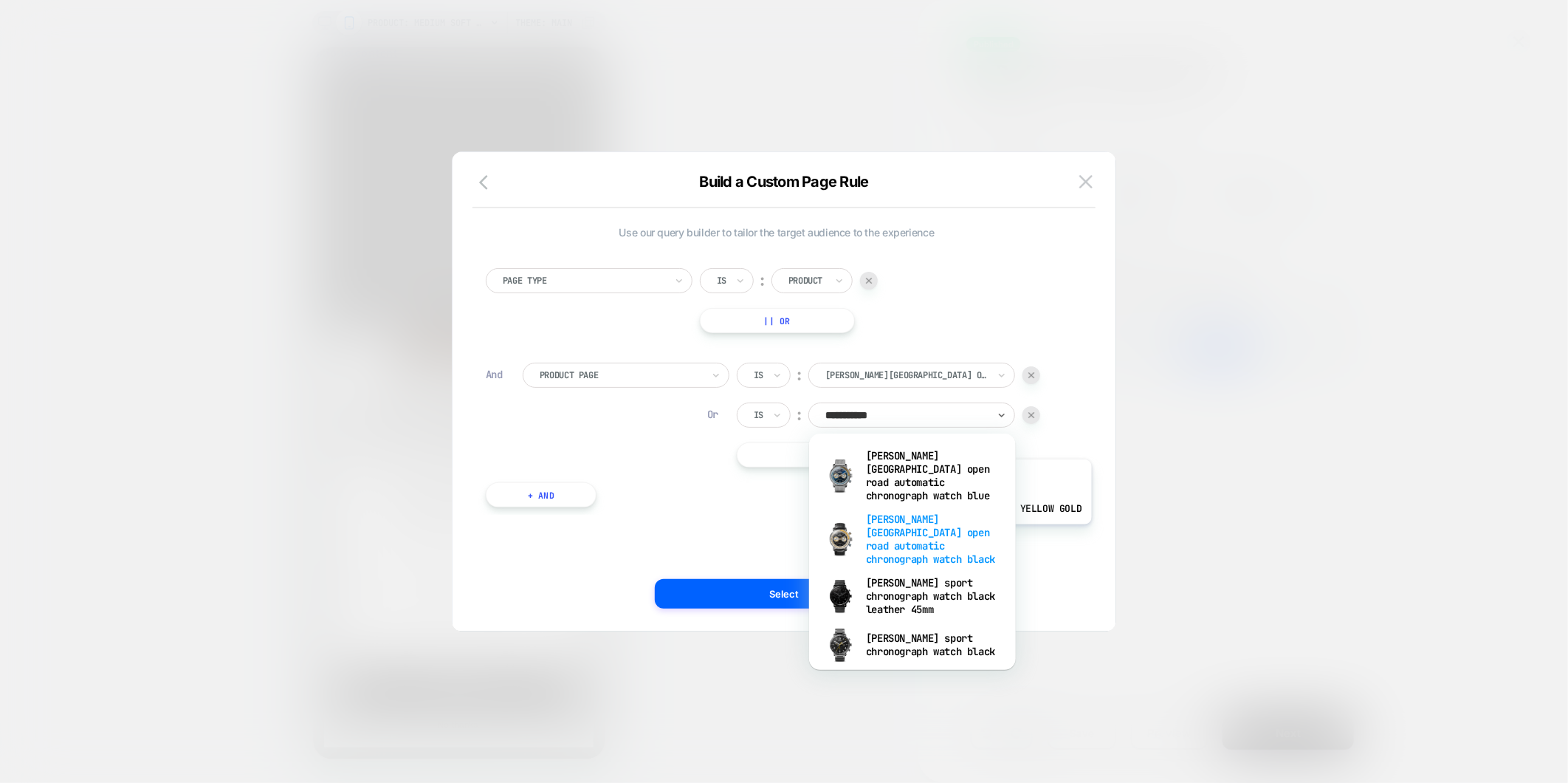
click at [958, 536] on div "[PERSON_NAME][GEOGRAPHIC_DATA] open road automatic chronograph watch black" at bounding box center [913, 538] width 192 height 63
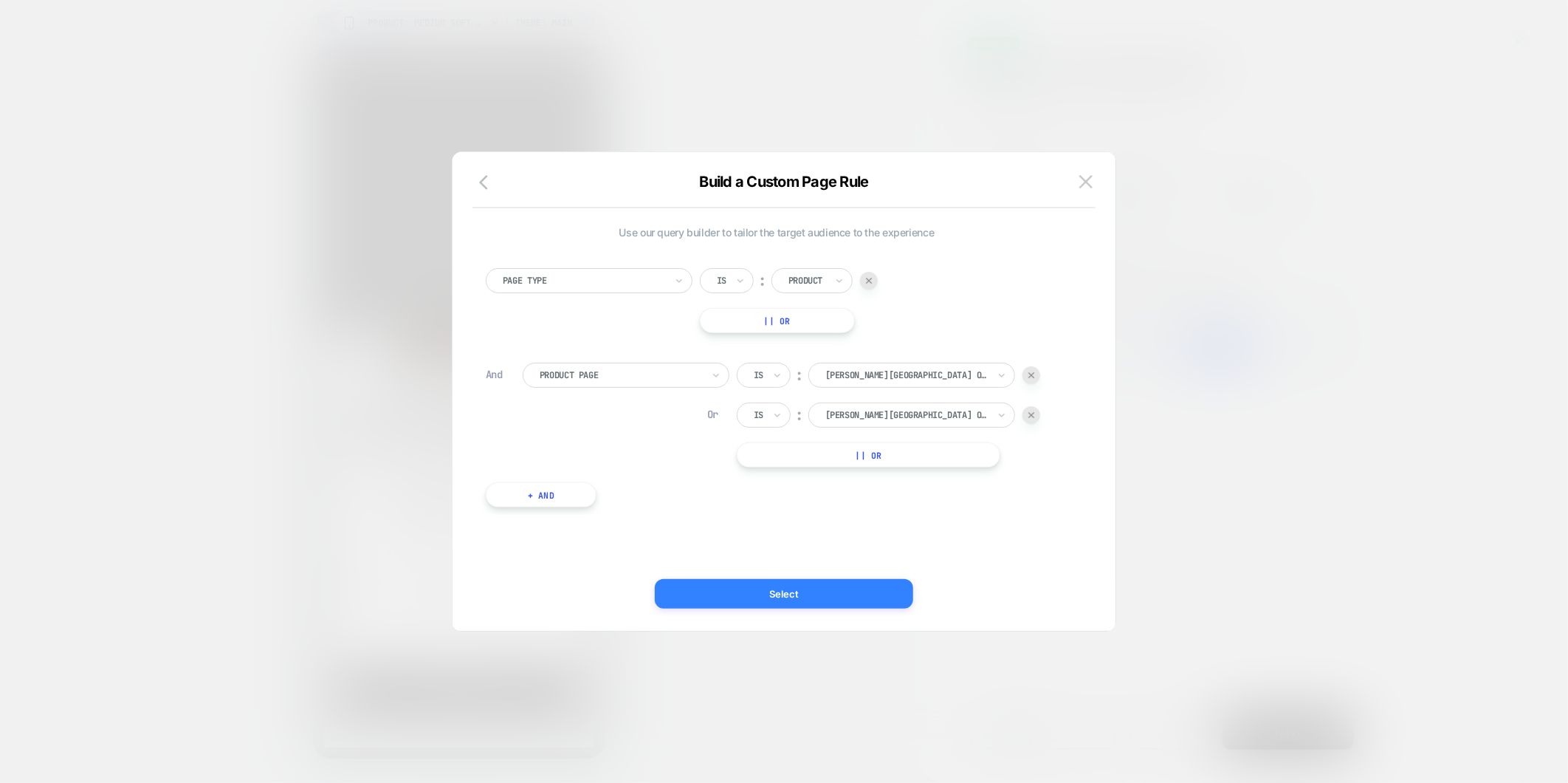
click at [751, 595] on button "Select" at bounding box center [784, 594] width 259 height 30
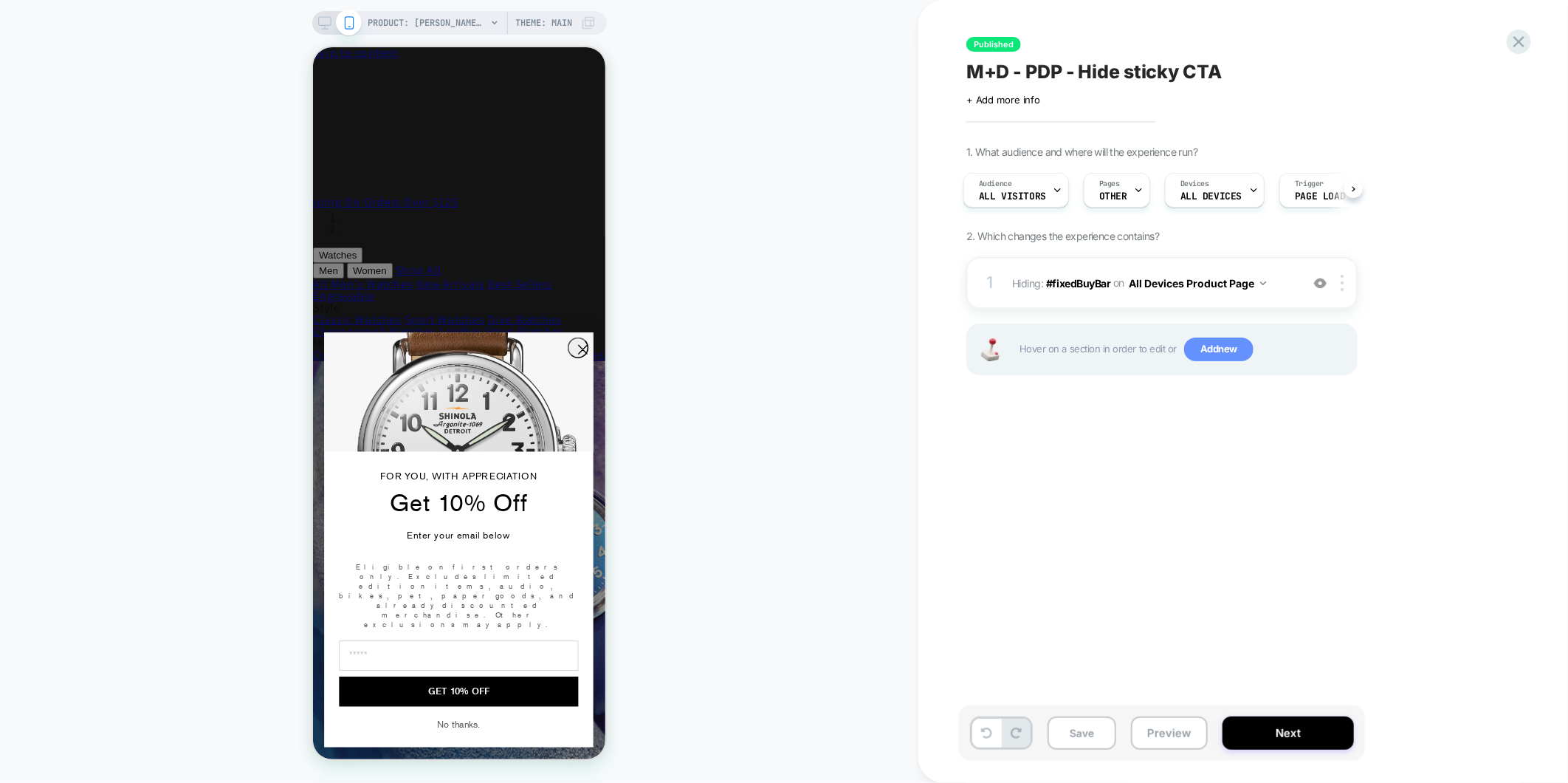
scroll to position [0, 0]
click at [1087, 725] on button "Save" at bounding box center [1082, 733] width 69 height 33
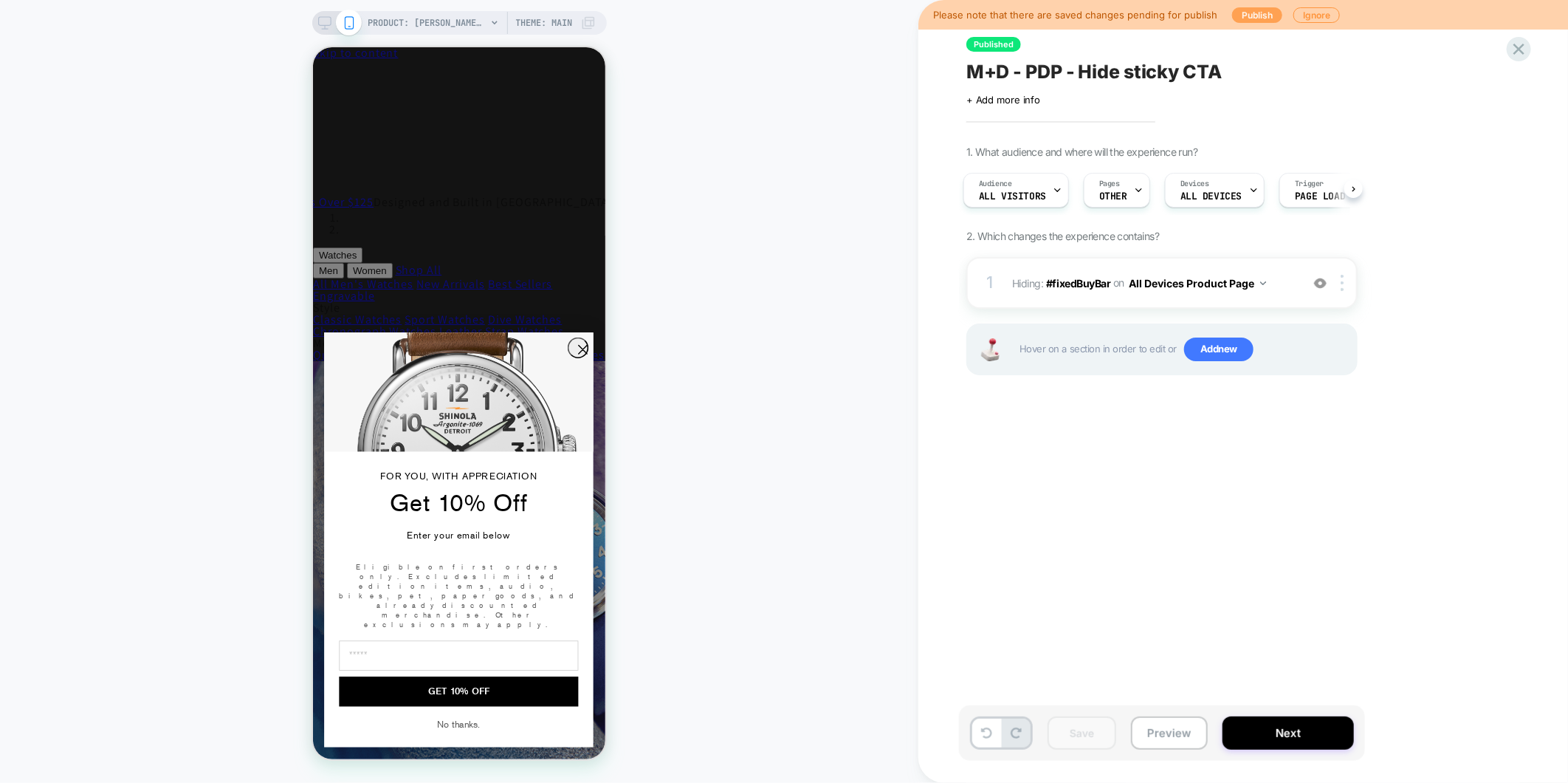
click at [1242, 17] on button "Publish" at bounding box center [1257, 15] width 50 height 16
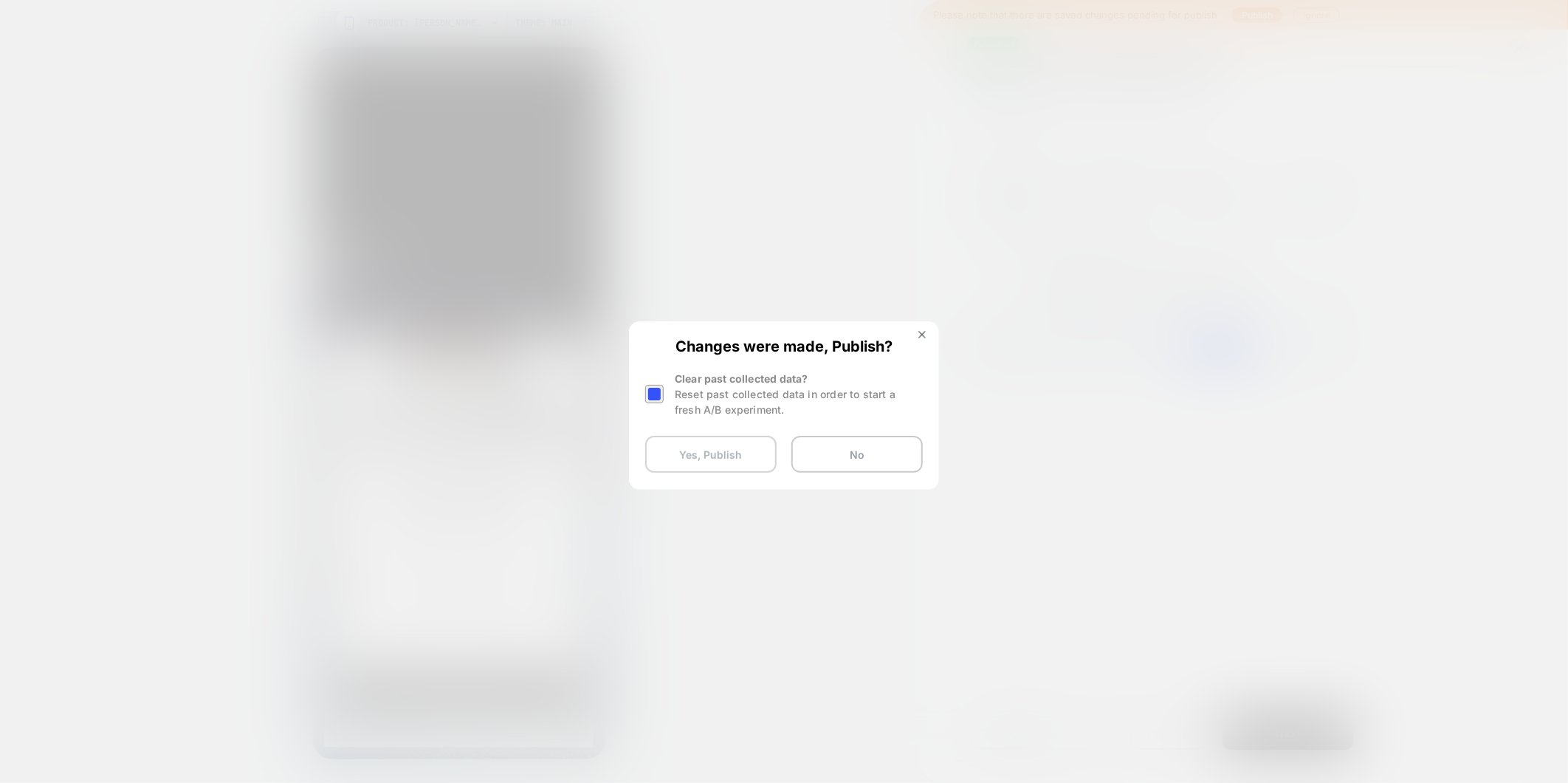
click at [729, 458] on button "Yes, Publish" at bounding box center [710, 454] width 131 height 37
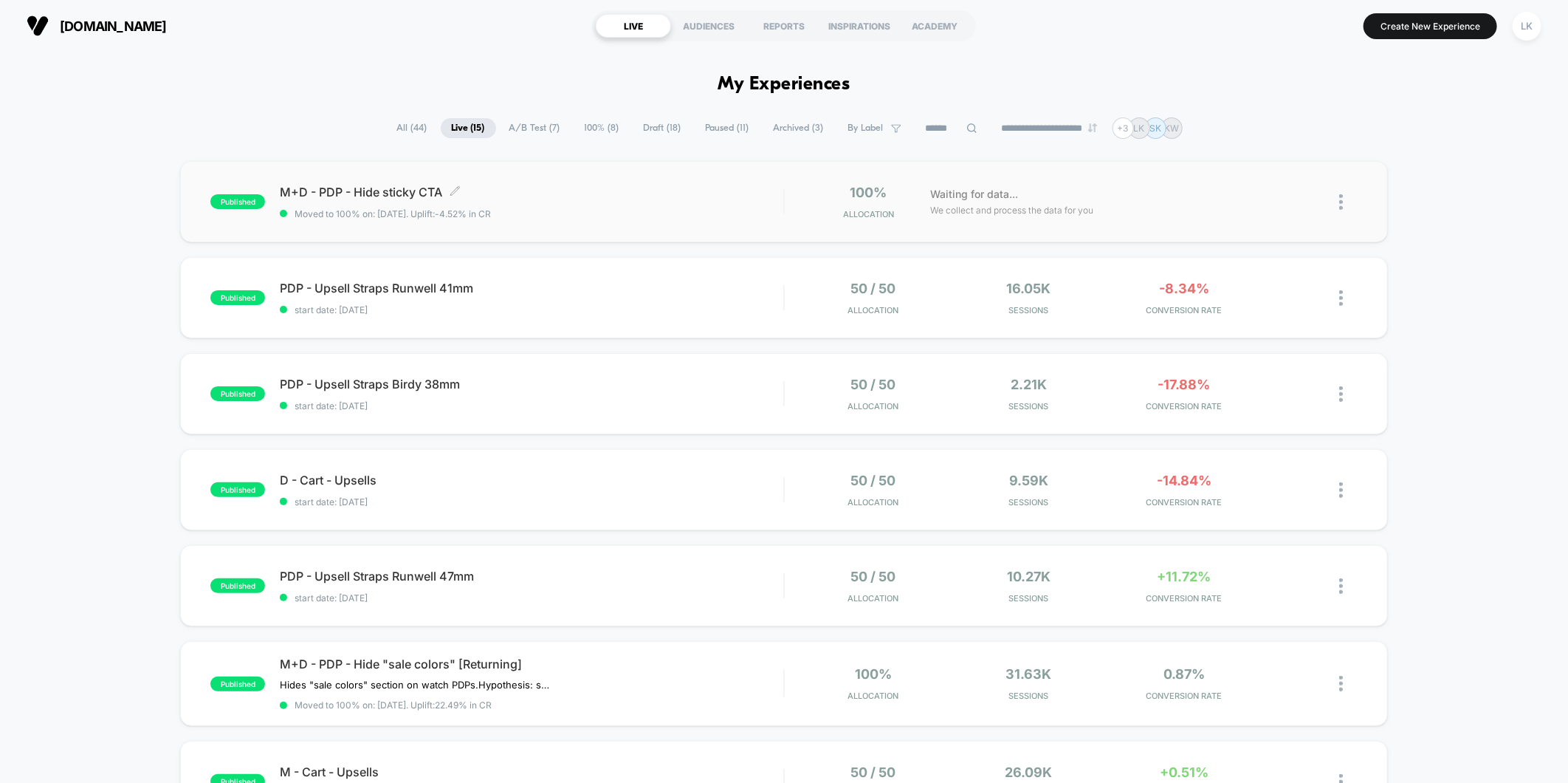
click at [731, 210] on span "Moved to 100% on: [DATE] . Uplift: -4.52% in CR" at bounding box center [531, 213] width 504 height 11
